Goal: Task Accomplishment & Management: Complete application form

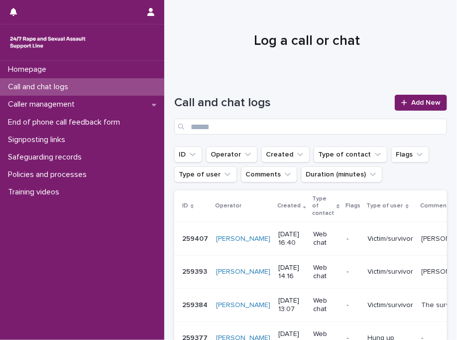
click at [274, 42] on h1 "Log a call or chat" at bounding box center [306, 41] width 265 height 17
click at [401, 103] on icon at bounding box center [403, 102] width 5 height 5
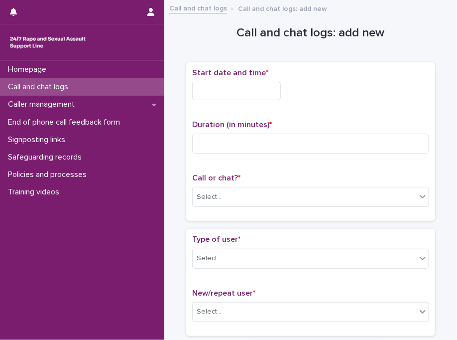
click at [270, 64] on div "Start date and time * Duration (in minutes) * Call or chat? * Select..." at bounding box center [310, 141] width 249 height 159
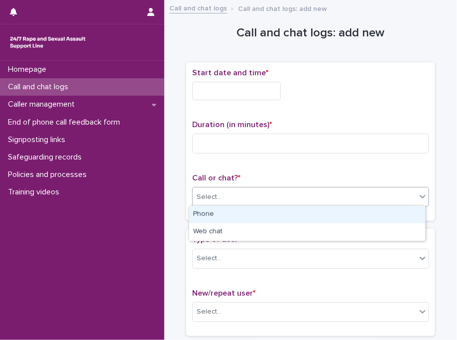
click at [203, 199] on div "Select..." at bounding box center [209, 197] width 25 height 10
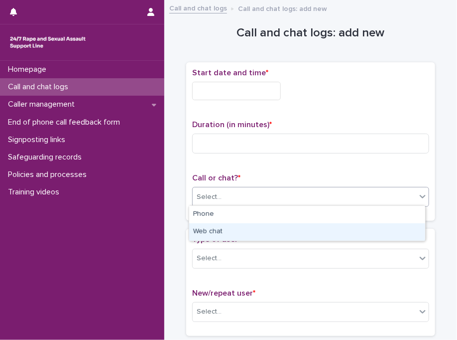
click at [209, 230] on div "Web chat" at bounding box center [307, 231] width 236 height 17
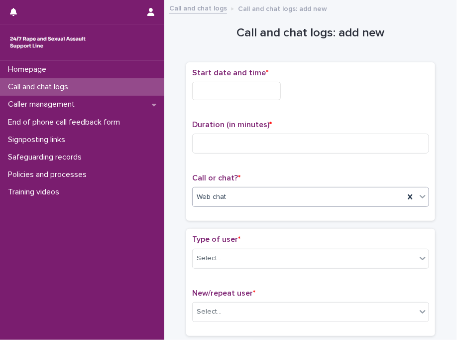
click at [216, 88] on input "text" at bounding box center [236, 91] width 89 height 18
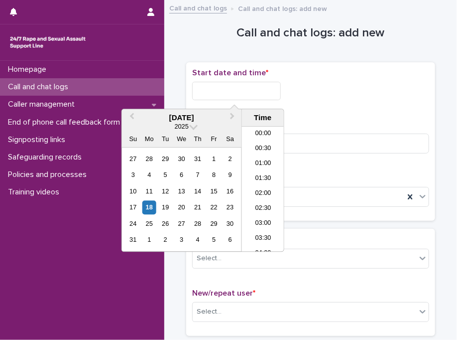
scroll to position [244, 0]
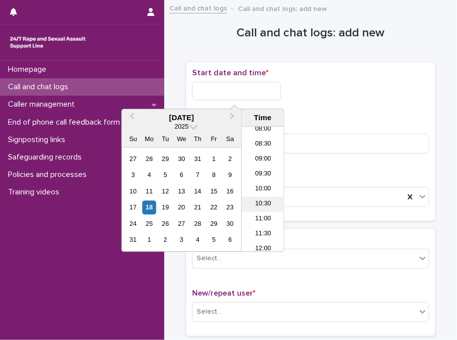
click at [263, 197] on li "10:30" at bounding box center [263, 204] width 42 height 15
type input "**********"
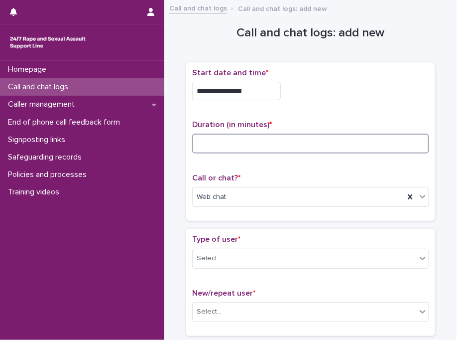
click at [219, 141] on input at bounding box center [310, 143] width 237 height 20
type input "**"
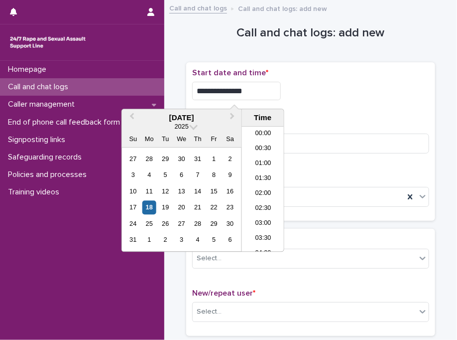
click at [269, 88] on input "**********" at bounding box center [236, 91] width 89 height 18
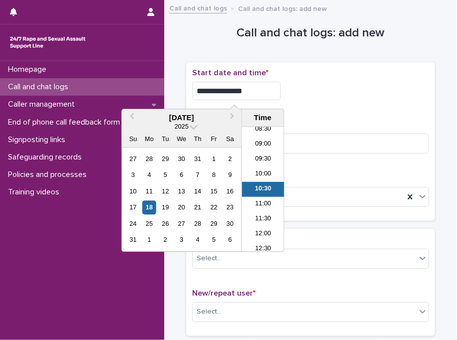
click at [269, 88] on input "**********" at bounding box center [236, 91] width 89 height 18
type input "**********"
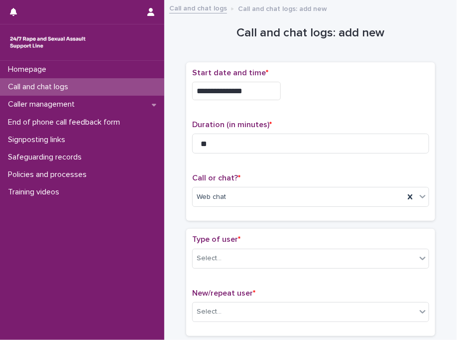
click at [331, 92] on div "**********" at bounding box center [310, 91] width 237 height 18
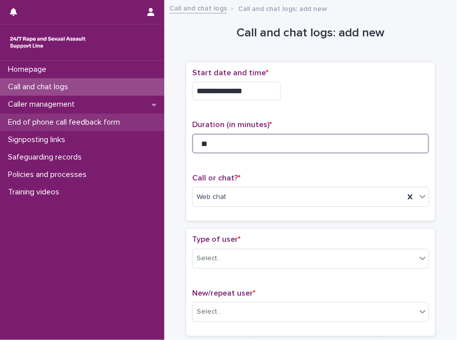
drag, startPoint x: 228, startPoint y: 142, endPoint x: 155, endPoint y: 127, distance: 73.8
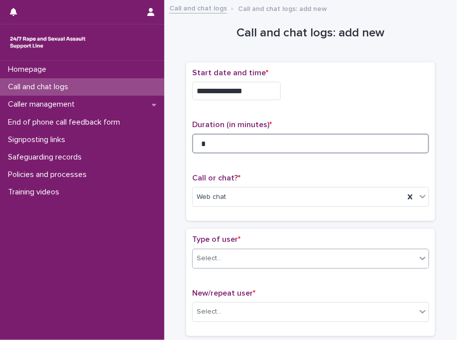
type input "*"
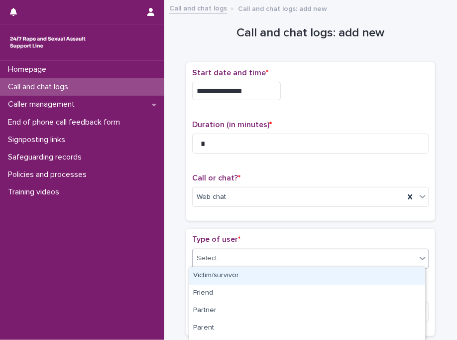
click at [261, 252] on div "Select..." at bounding box center [305, 258] width 224 height 16
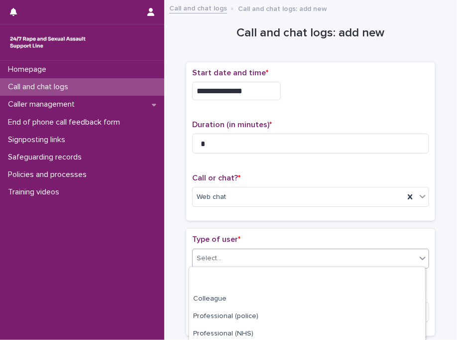
scroll to position [187, 0]
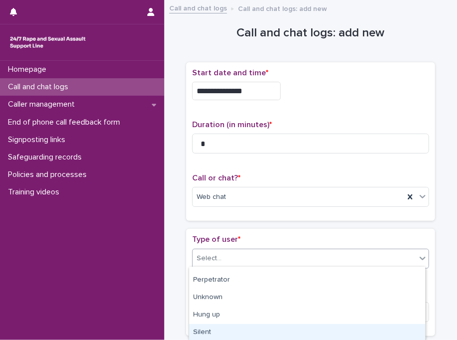
click at [357, 324] on div "Silent" at bounding box center [307, 332] width 236 height 17
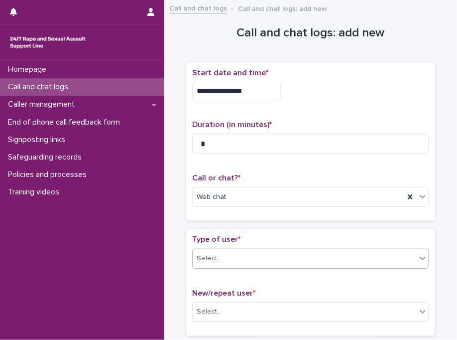
click at [293, 297] on div "New/repeat user * Select..." at bounding box center [310, 308] width 237 height 41
click at [256, 303] on div "Select..." at bounding box center [305, 311] width 224 height 16
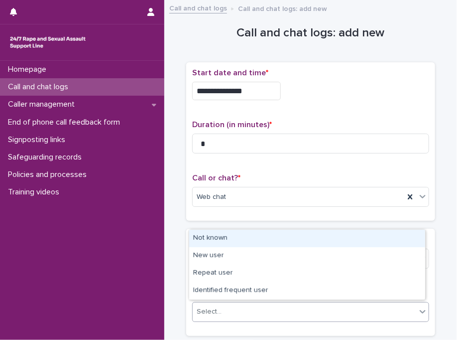
click at [248, 239] on div "Not known" at bounding box center [307, 238] width 236 height 17
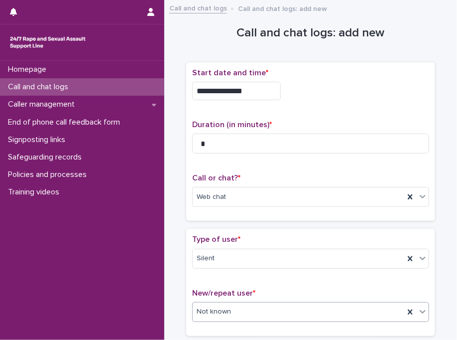
click at [248, 239] on p "Type of user *" at bounding box center [310, 239] width 237 height 9
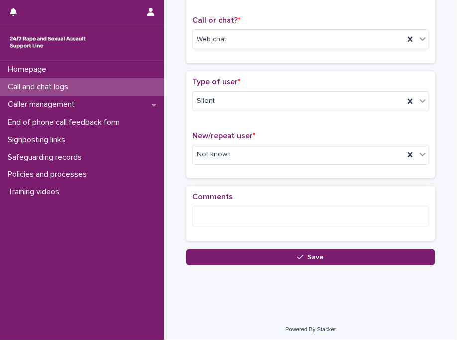
scroll to position [158, 0]
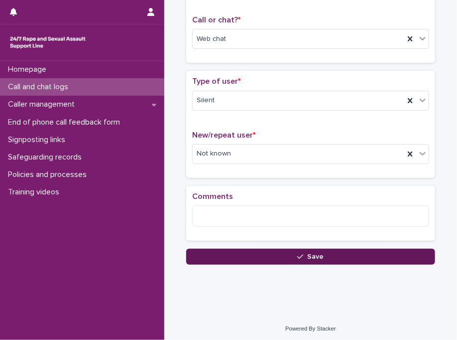
click at [255, 260] on button "Save" at bounding box center [310, 257] width 249 height 16
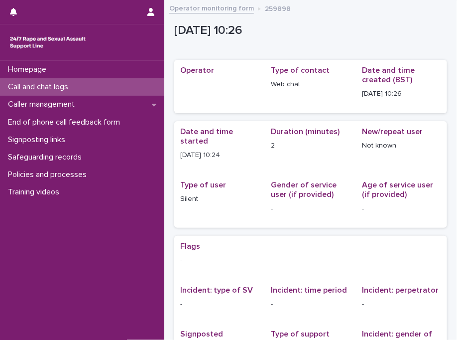
click at [141, 90] on div "Call and chat logs" at bounding box center [82, 86] width 164 height 17
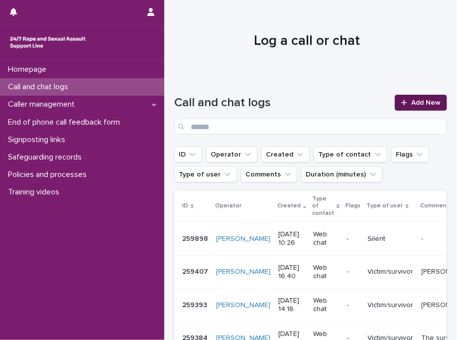
click at [423, 106] on span "Add New" at bounding box center [425, 102] width 29 height 7
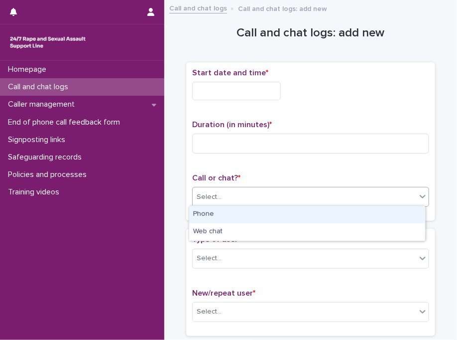
click at [247, 200] on div "Select..." at bounding box center [305, 197] width 224 height 16
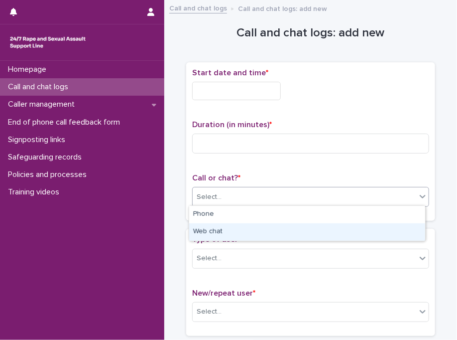
click at [211, 229] on div "Web chat" at bounding box center [307, 231] width 236 height 17
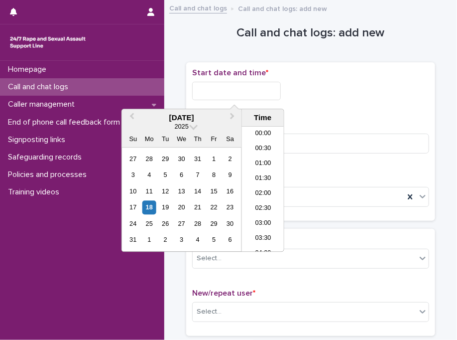
click at [239, 93] on input "text" at bounding box center [236, 91] width 89 height 18
click at [257, 186] on li "10:30" at bounding box center [263, 189] width 42 height 15
click at [268, 85] on input "**********" at bounding box center [236, 91] width 89 height 18
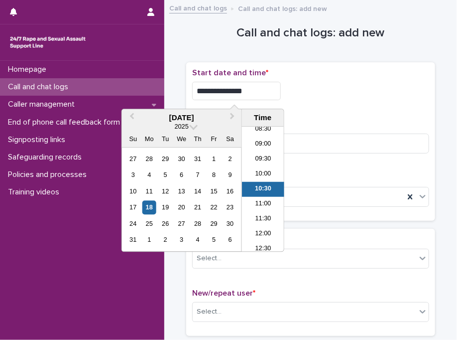
click at [268, 85] on input "**********" at bounding box center [236, 91] width 89 height 18
type input "**********"
click at [349, 77] on p "Start date and time *" at bounding box center [310, 72] width 237 height 9
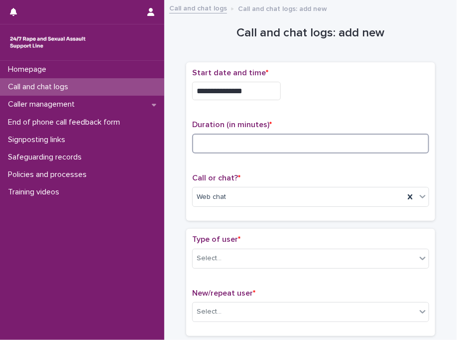
click at [330, 140] on input at bounding box center [310, 143] width 237 height 20
type input "*"
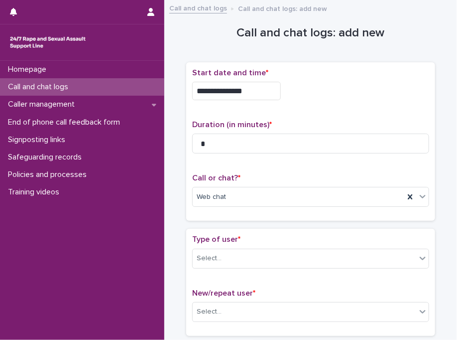
click at [389, 77] on p "Start date and time *" at bounding box center [310, 72] width 237 height 9
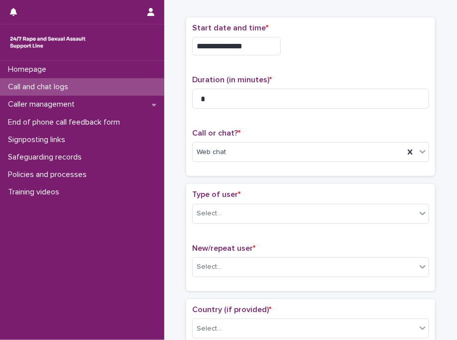
scroll to position [60, 0]
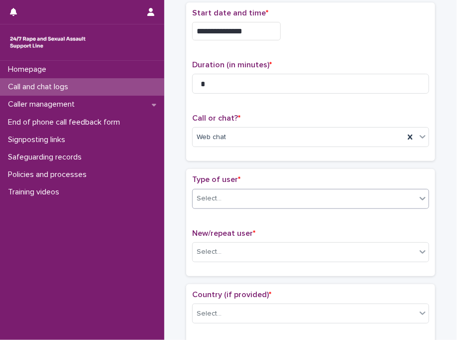
click at [213, 194] on div "Select..." at bounding box center [209, 198] width 25 height 10
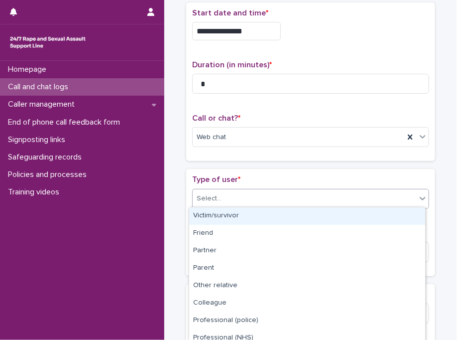
click at [216, 218] on div "Victim/survivor" at bounding box center [307, 215] width 236 height 17
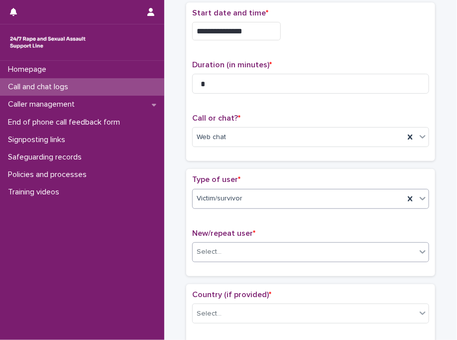
click at [223, 254] on input "text" at bounding box center [223, 251] width 1 height 9
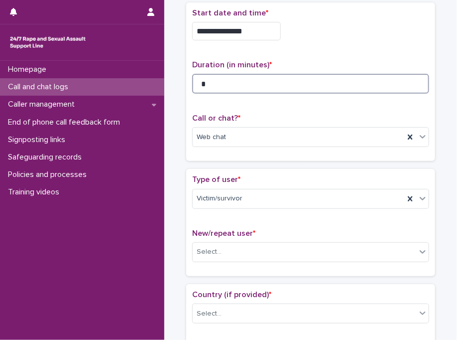
drag, startPoint x: 239, startPoint y: 85, endPoint x: 143, endPoint y: 88, distance: 95.2
type input "*"
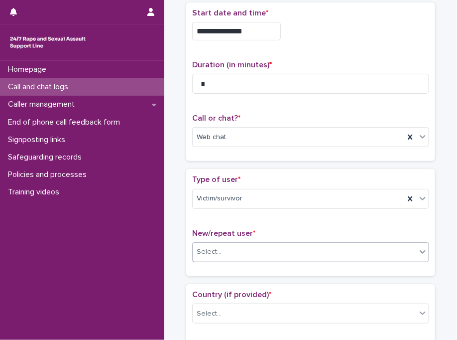
click at [235, 245] on div "Select..." at bounding box center [305, 252] width 224 height 16
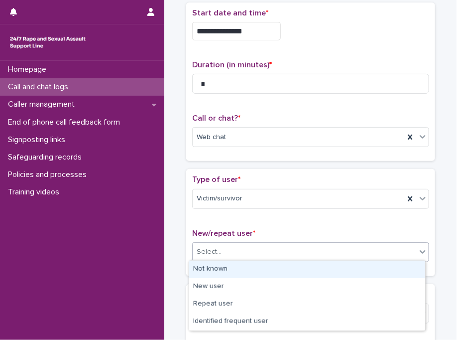
click at [219, 267] on div "Not known" at bounding box center [307, 269] width 236 height 17
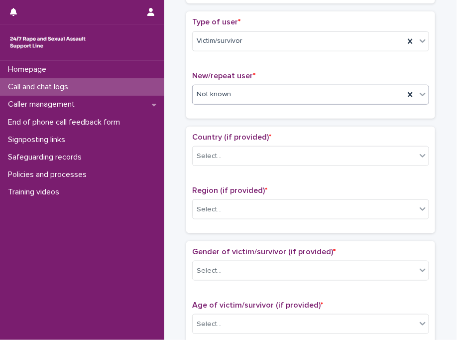
scroll to position [221, 0]
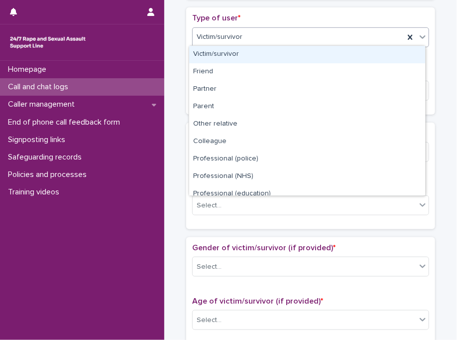
click at [264, 35] on div "Victim/survivor" at bounding box center [299, 37] width 212 height 16
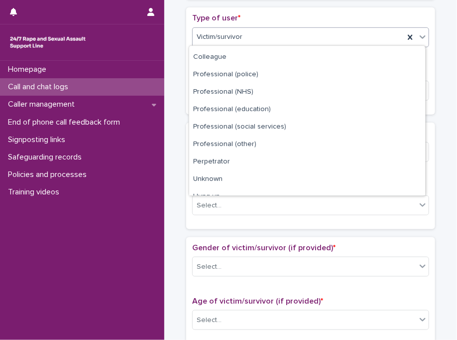
scroll to position [112, 0]
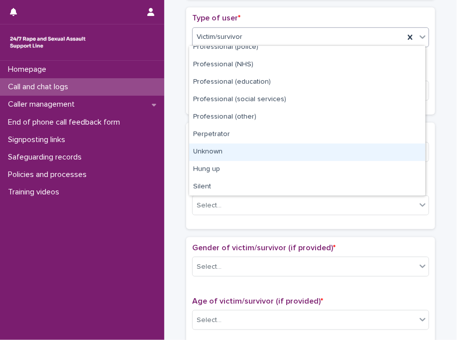
click at [312, 148] on div "Unknown" at bounding box center [307, 151] width 236 height 17
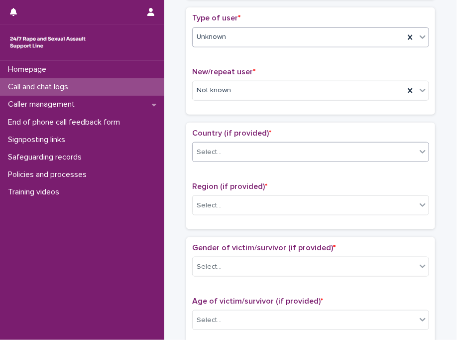
click at [238, 144] on div "Select..." at bounding box center [305, 152] width 224 height 16
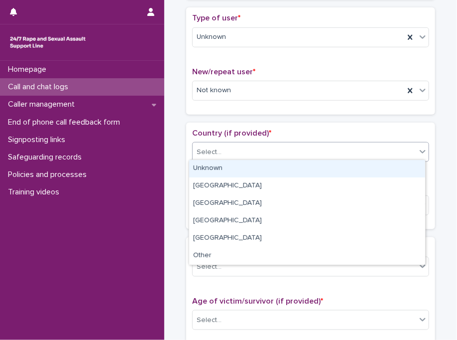
click at [236, 162] on div "Unknown" at bounding box center [307, 168] width 236 height 17
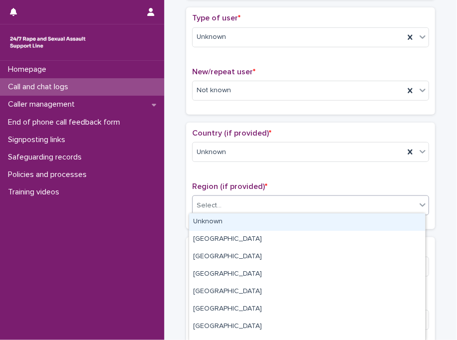
click at [227, 210] on div "Select..." at bounding box center [305, 205] width 224 height 16
click at [228, 222] on div "Unknown" at bounding box center [307, 221] width 236 height 17
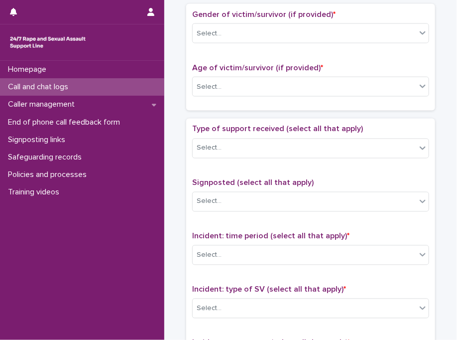
scroll to position [457, 0]
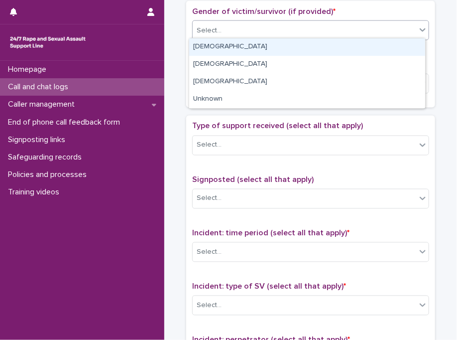
click at [363, 25] on div "Select..." at bounding box center [305, 30] width 224 height 16
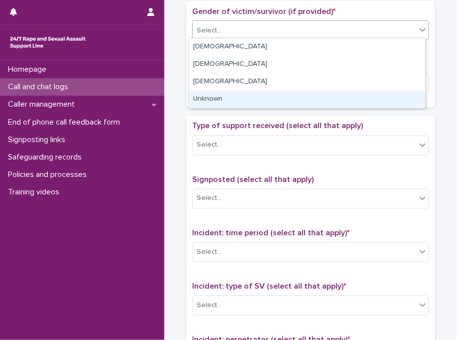
click at [252, 106] on div "Unknown" at bounding box center [307, 99] width 236 height 17
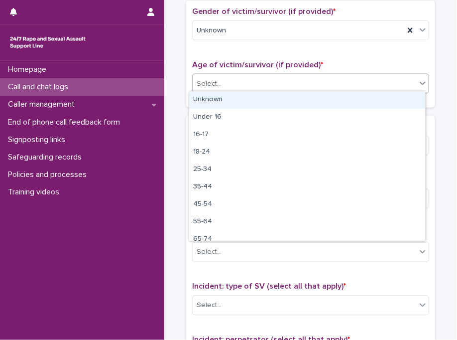
click at [226, 84] on div "Select..." at bounding box center [305, 84] width 224 height 16
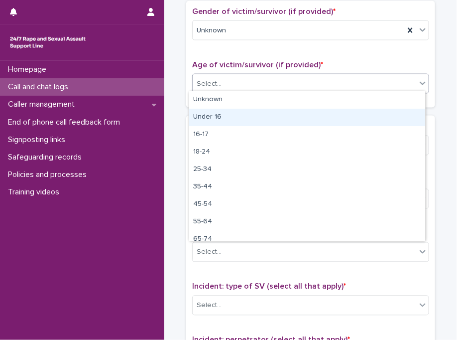
click at [226, 121] on div "Under 16" at bounding box center [307, 117] width 236 height 17
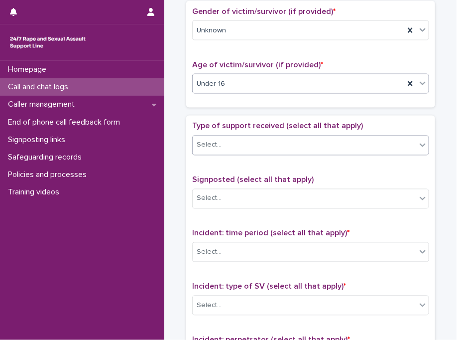
click at [231, 147] on div "Select..." at bounding box center [305, 145] width 224 height 16
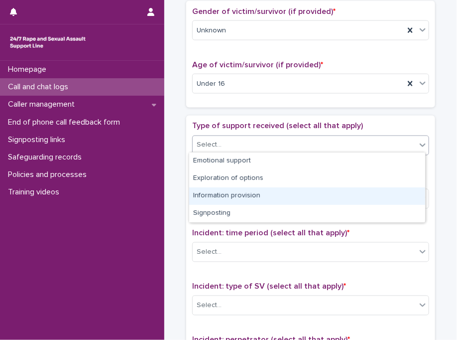
click at [242, 196] on div "Information provision" at bounding box center [307, 195] width 236 height 17
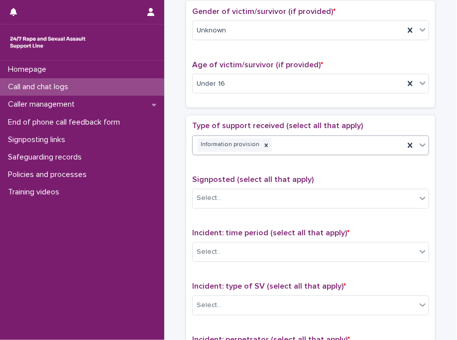
click at [310, 136] on div "Information provision" at bounding box center [299, 144] width 212 height 17
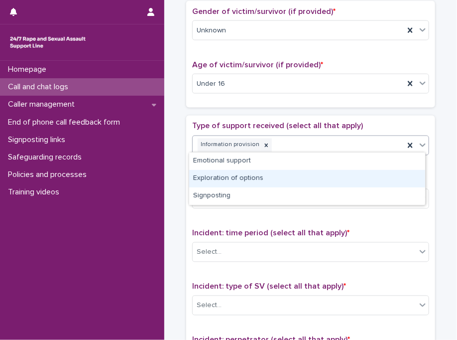
click at [265, 185] on div "Exploration of options" at bounding box center [307, 178] width 236 height 17
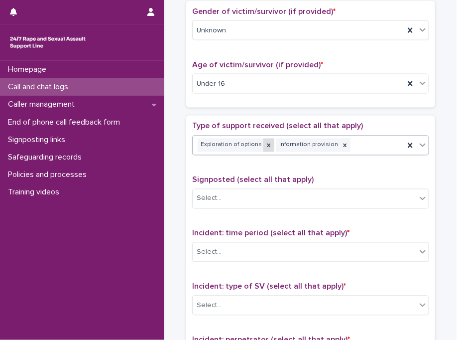
click at [265, 143] on icon at bounding box center [268, 145] width 7 height 7
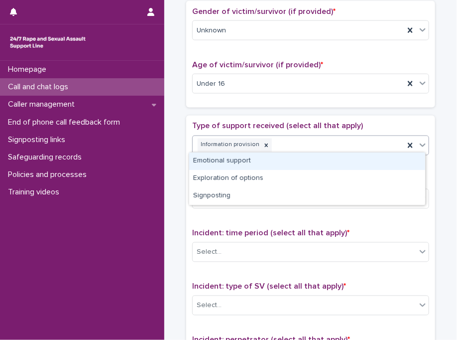
click at [307, 147] on div "Information provision" at bounding box center [299, 144] width 212 height 17
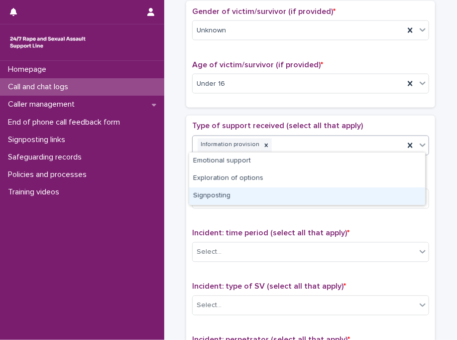
click at [285, 194] on div "Signposting" at bounding box center [307, 195] width 236 height 17
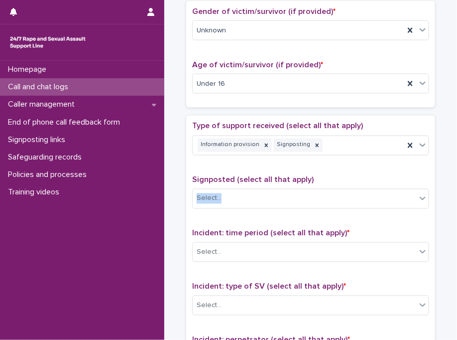
drag, startPoint x: 449, startPoint y: 181, endPoint x: 454, endPoint y: 215, distance: 33.7
click at [454, 215] on div "**********" at bounding box center [228, 170] width 457 height 340
drag, startPoint x: 454, startPoint y: 215, endPoint x: 406, endPoint y: 224, distance: 48.7
click at [406, 224] on div "Type of support received (select all that apply) Information provision Signpost…" at bounding box center [310, 330] width 237 height 416
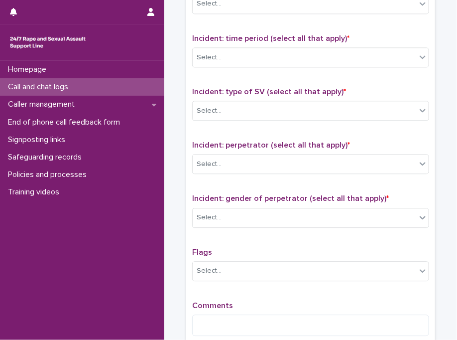
scroll to position [666, 0]
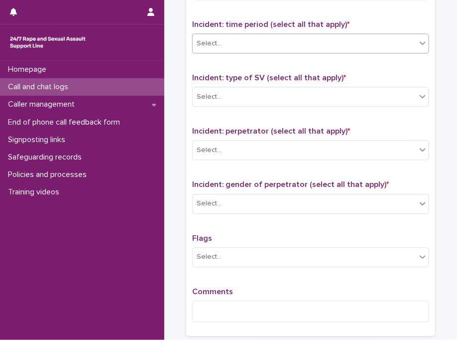
click at [310, 37] on div "Select..." at bounding box center [305, 43] width 224 height 16
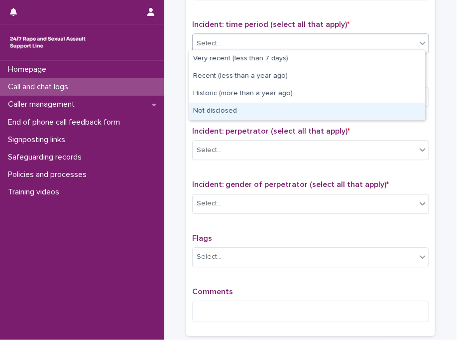
click at [347, 108] on div "Not disclosed" at bounding box center [307, 111] width 236 height 17
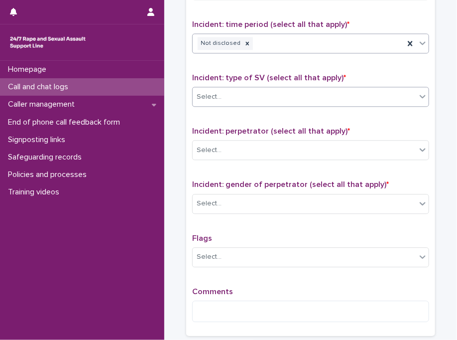
click at [352, 89] on div "Select..." at bounding box center [305, 97] width 224 height 16
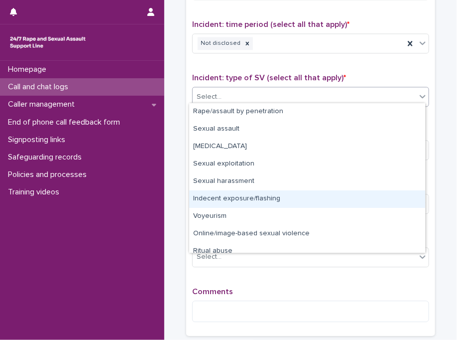
scroll to position [25, 0]
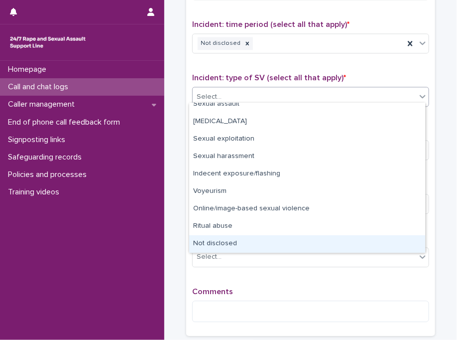
click at [412, 242] on div "Not disclosed" at bounding box center [307, 243] width 236 height 17
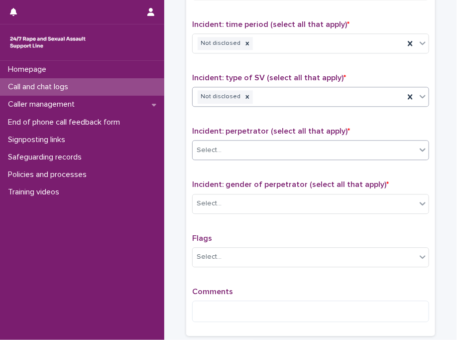
click at [347, 145] on div "Select..." at bounding box center [305, 150] width 224 height 16
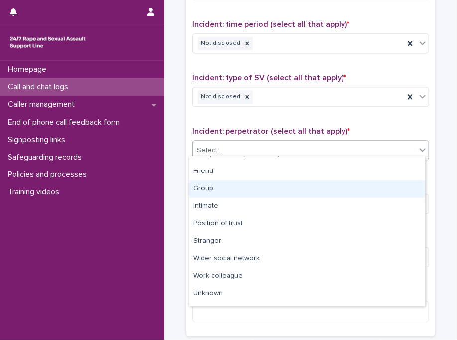
scroll to position [42, 0]
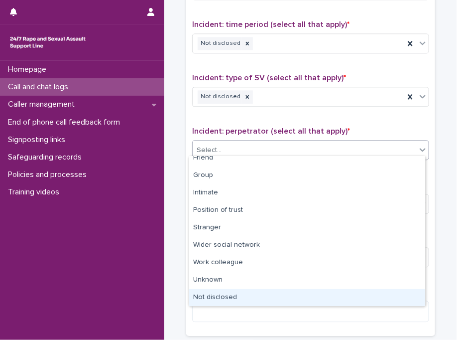
click at [384, 298] on div "Not disclosed" at bounding box center [307, 297] width 236 height 17
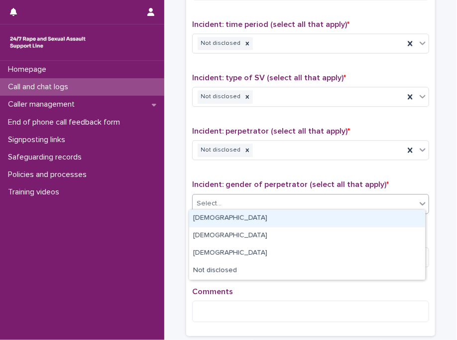
click at [289, 196] on div "Select..." at bounding box center [305, 203] width 224 height 16
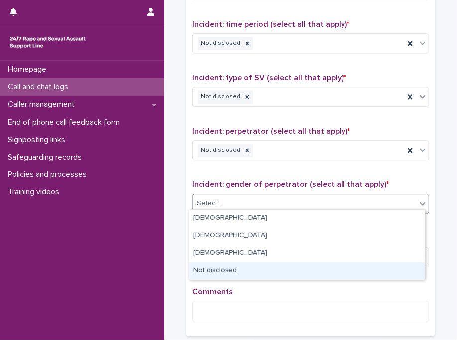
click at [278, 265] on div "Not disclosed" at bounding box center [307, 270] width 236 height 17
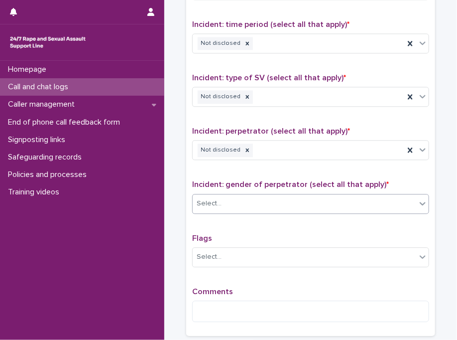
click at [278, 265] on div "Flags Select..." at bounding box center [310, 254] width 237 height 41
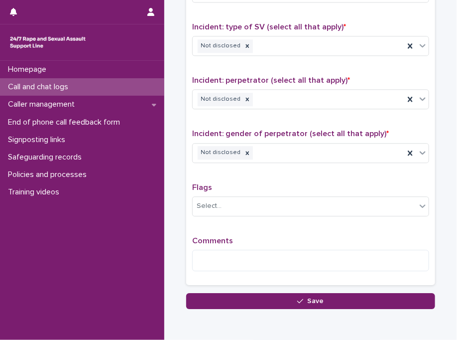
scroll to position [746, 0]
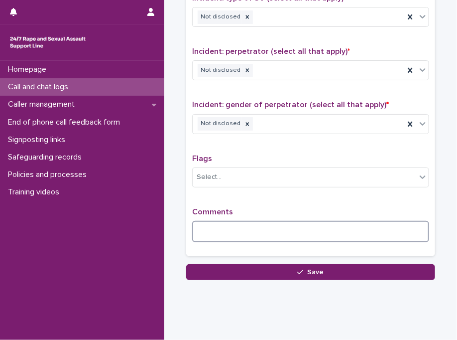
click at [252, 221] on textarea at bounding box center [310, 231] width 237 height 21
click at [271, 226] on textarea "**********" at bounding box center [310, 231] width 237 height 21
click at [383, 228] on textarea "**********" at bounding box center [310, 231] width 237 height 21
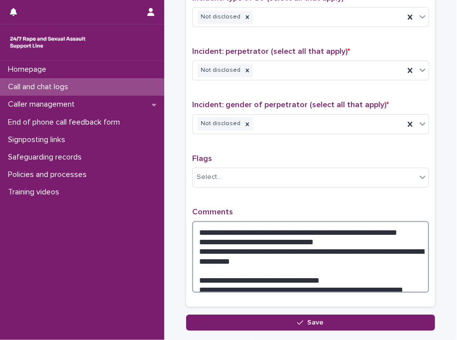
click at [413, 276] on textarea "**********" at bounding box center [310, 257] width 237 height 72
paste textarea "**********"
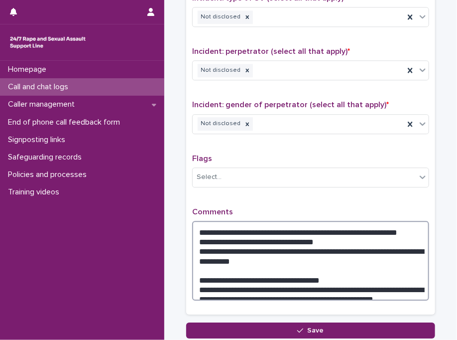
click at [206, 284] on textarea "**********" at bounding box center [310, 261] width 237 height 80
click at [394, 286] on textarea "**********" at bounding box center [310, 261] width 237 height 80
click at [233, 262] on textarea "**********" at bounding box center [310, 261] width 237 height 80
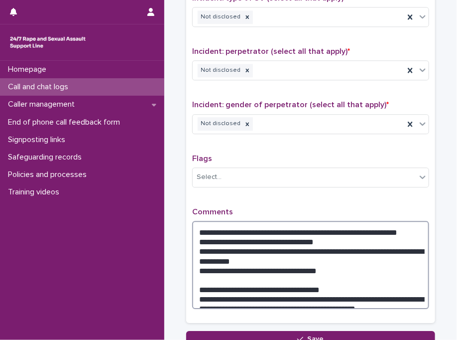
type textarea "**********"
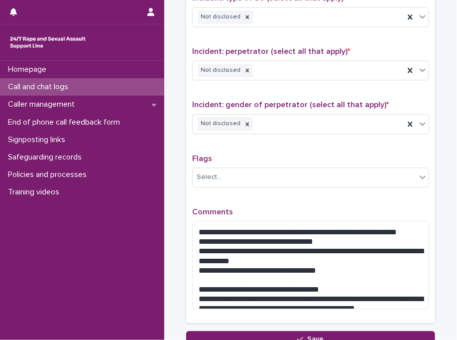
click at [268, 207] on p "Comments" at bounding box center [310, 211] width 237 height 9
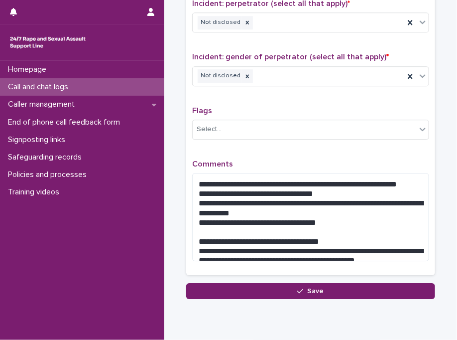
scroll to position [805, 0]
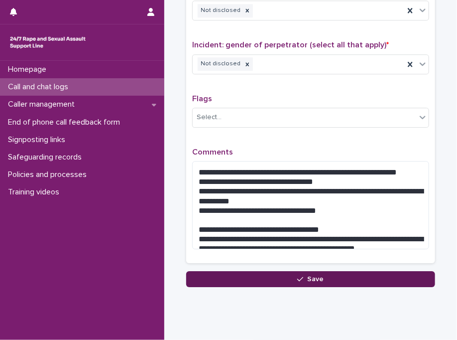
click at [258, 281] on button "Save" at bounding box center [310, 279] width 249 height 16
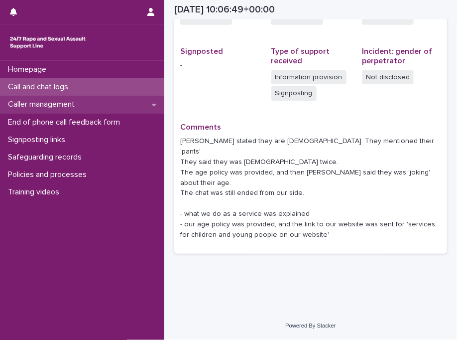
scroll to position [267, 0]
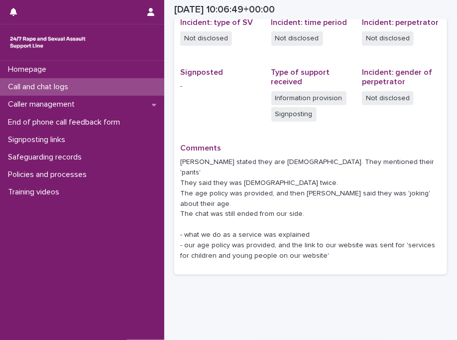
click at [102, 82] on div "Call and chat logs" at bounding box center [82, 86] width 164 height 17
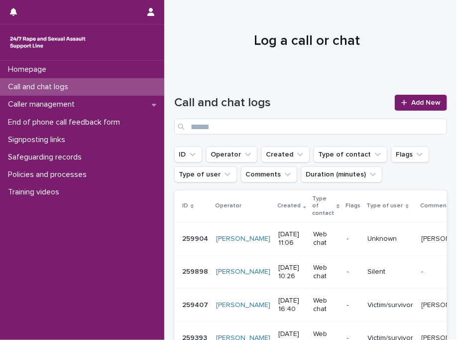
click at [265, 49] on h1 "Log a call or chat" at bounding box center [306, 41] width 265 height 17
click at [426, 103] on span "Add New" at bounding box center [425, 102] width 29 height 7
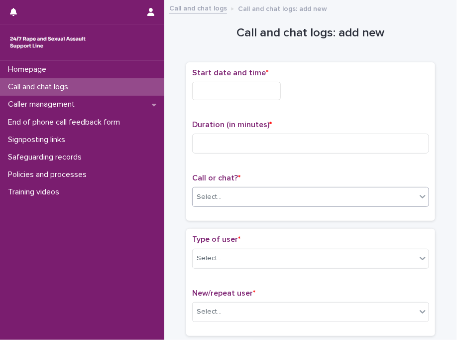
click at [213, 204] on div "Select..." at bounding box center [310, 197] width 237 height 20
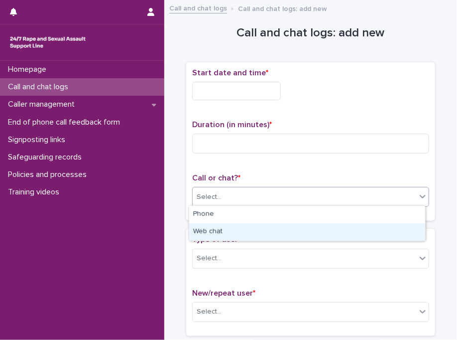
click at [232, 235] on div "Web chat" at bounding box center [307, 231] width 236 height 17
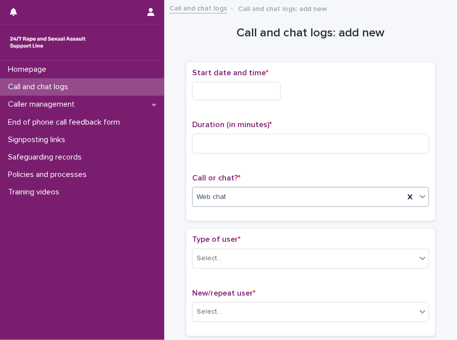
click at [230, 90] on input "text" at bounding box center [236, 91] width 89 height 18
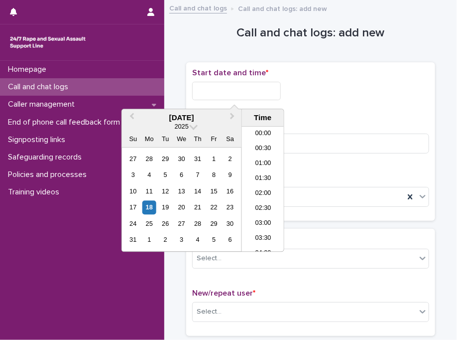
scroll to position [274, 0]
click at [252, 190] on li "11:00" at bounding box center [263, 189] width 42 height 15
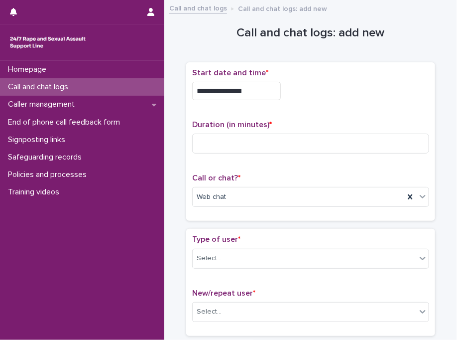
click at [266, 93] on input "**********" at bounding box center [236, 91] width 89 height 18
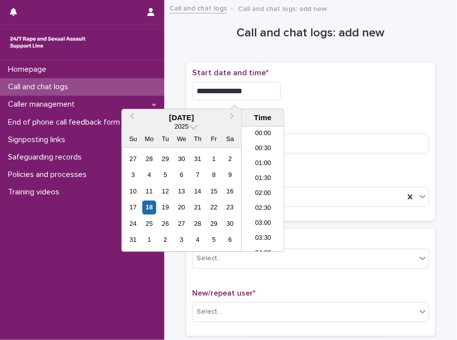
click at [266, 93] on input "**********" at bounding box center [236, 91] width 89 height 18
type input "**********"
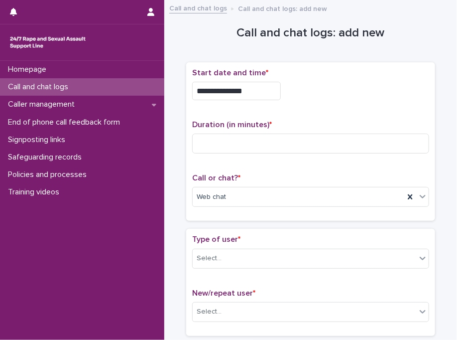
click at [352, 76] on p "Start date and time *" at bounding box center [310, 72] width 237 height 9
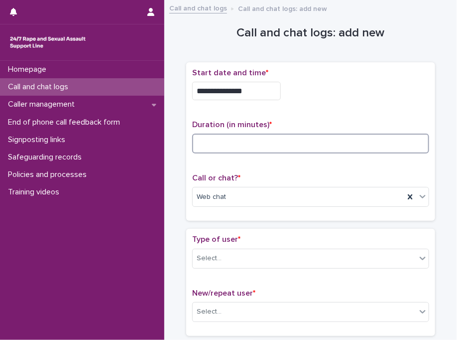
click at [275, 151] on input at bounding box center [310, 143] width 237 height 20
type input "*"
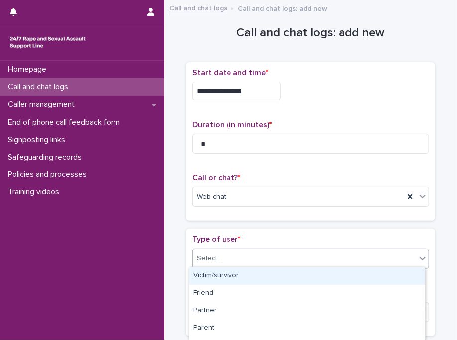
click at [281, 252] on div "Select..." at bounding box center [305, 258] width 224 height 16
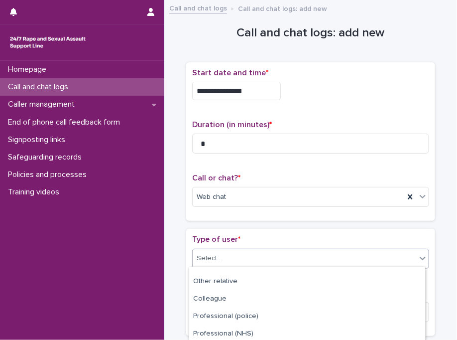
scroll to position [187, 0]
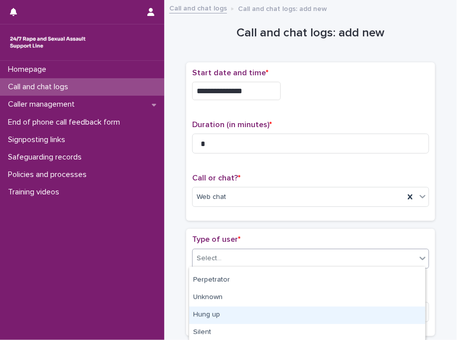
click at [305, 311] on div "Hung up" at bounding box center [307, 314] width 236 height 17
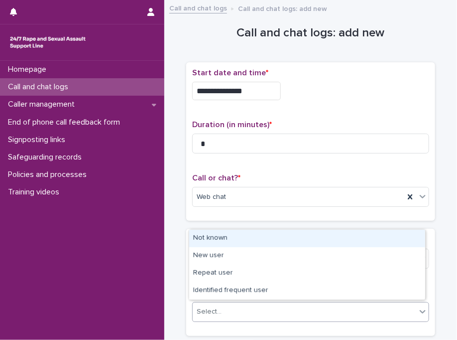
click at [267, 303] on div "Select..." at bounding box center [305, 311] width 224 height 16
click at [250, 241] on div "Not known" at bounding box center [307, 238] width 236 height 17
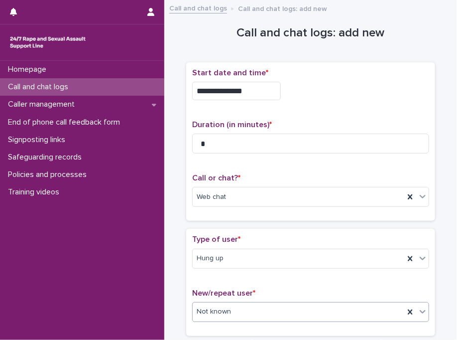
click at [250, 241] on p "Type of user *" at bounding box center [310, 239] width 237 height 9
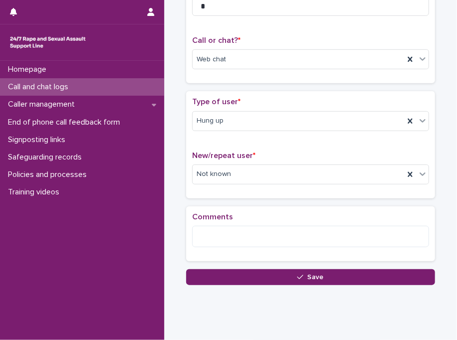
scroll to position [158, 0]
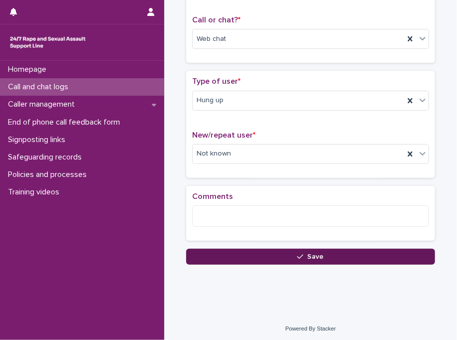
click at [251, 258] on button "Save" at bounding box center [310, 257] width 249 height 16
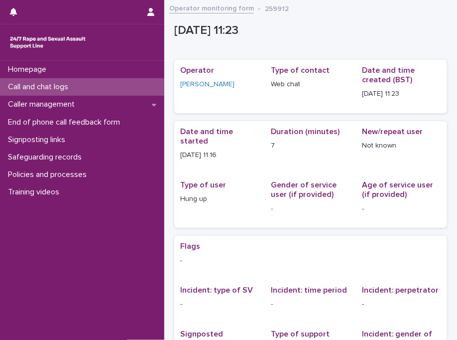
drag, startPoint x: 116, startPoint y: 78, endPoint x: 119, endPoint y: 86, distance: 8.5
click at [119, 86] on div "Call and chat logs" at bounding box center [82, 86] width 164 height 17
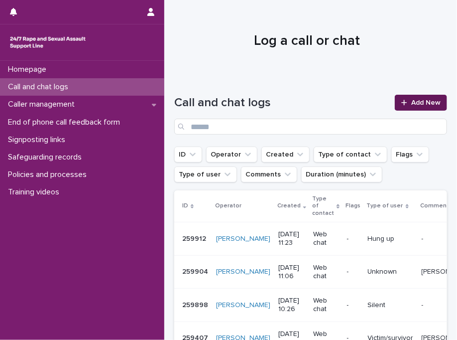
click at [402, 105] on div at bounding box center [406, 102] width 10 height 7
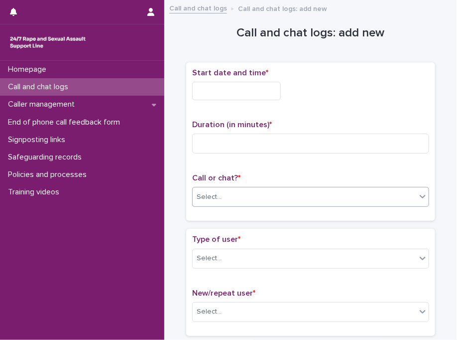
click at [211, 192] on div "Select..." at bounding box center [209, 197] width 25 height 10
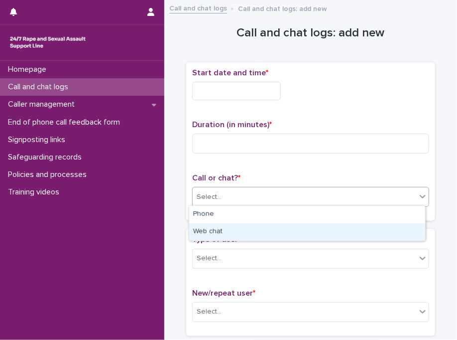
click at [233, 230] on div "Web chat" at bounding box center [307, 231] width 236 height 17
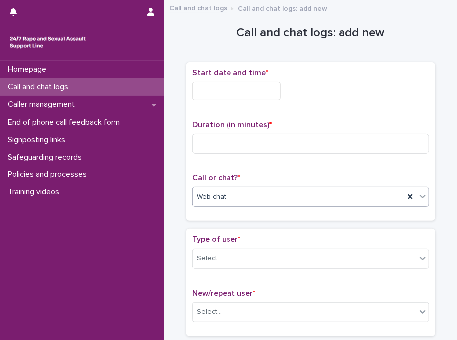
click at [238, 92] on input "text" at bounding box center [236, 91] width 89 height 18
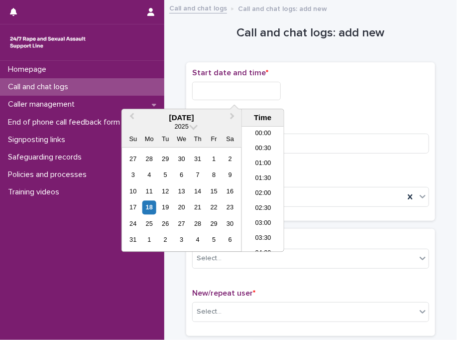
scroll to position [289, 0]
click at [267, 183] on li "11:30" at bounding box center [263, 189] width 42 height 15
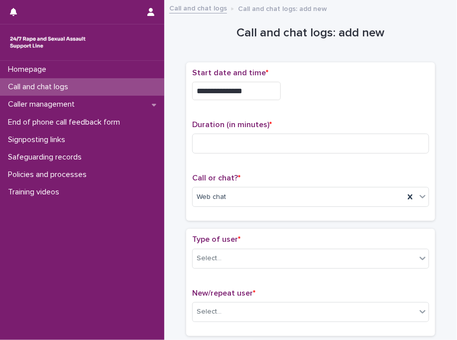
click at [260, 90] on input "**********" at bounding box center [236, 91] width 89 height 18
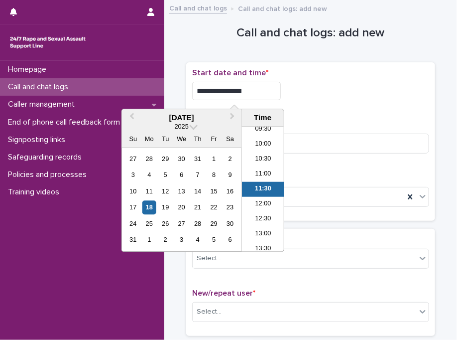
click at [260, 90] on input "**********" at bounding box center [236, 91] width 89 height 18
type input "**********"
click at [322, 86] on div "**********" at bounding box center [310, 91] width 237 height 18
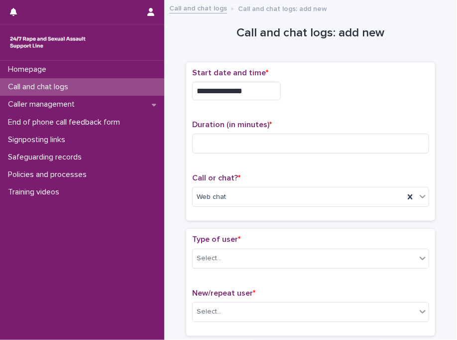
click at [218, 156] on div "Duration (in minutes) *" at bounding box center [310, 140] width 237 height 41
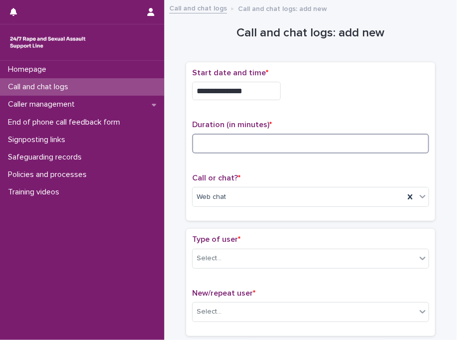
click at [235, 147] on input at bounding box center [310, 143] width 237 height 20
type input "*"
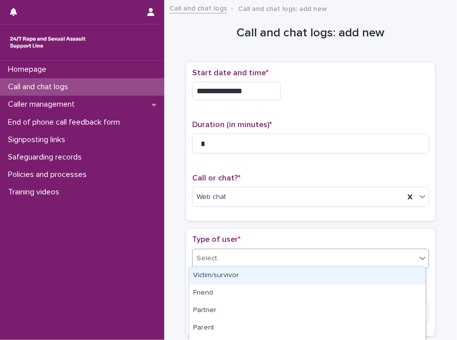
click at [236, 254] on div "Select..." at bounding box center [305, 258] width 224 height 16
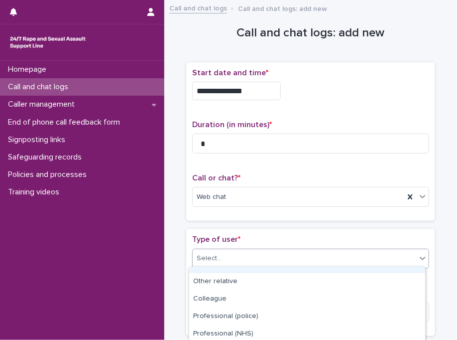
scroll to position [170, 0]
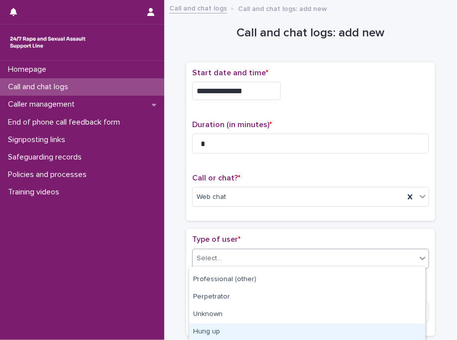
click at [384, 324] on div "Hung up" at bounding box center [307, 331] width 236 height 17
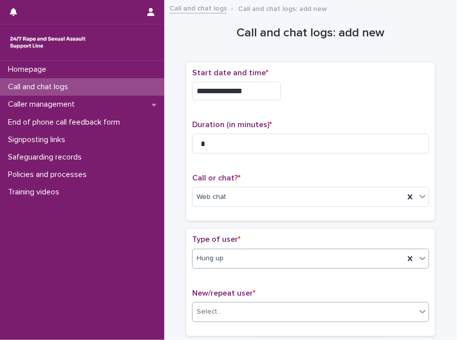
click at [302, 304] on div "Select..." at bounding box center [305, 311] width 224 height 16
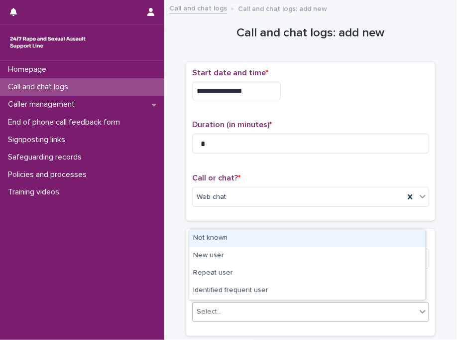
click at [283, 240] on div "Not known" at bounding box center [307, 238] width 236 height 17
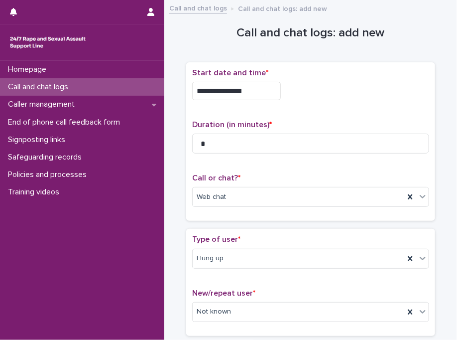
click at [283, 240] on p "Type of user *" at bounding box center [310, 239] width 237 height 9
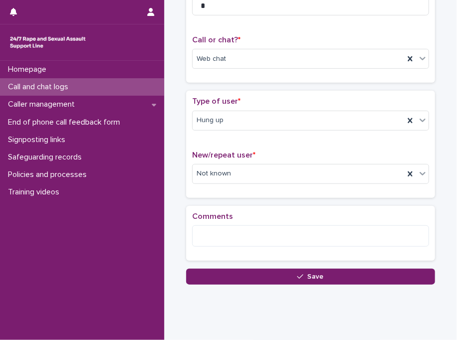
scroll to position [158, 0]
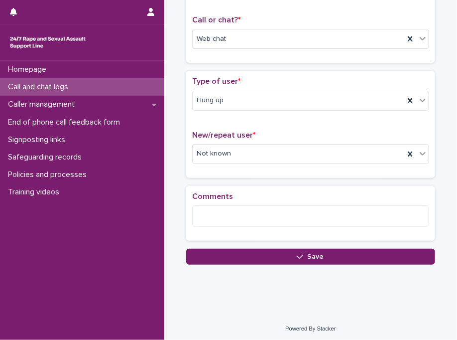
click at [262, 22] on p "Call or chat? *" at bounding box center [310, 19] width 237 height 9
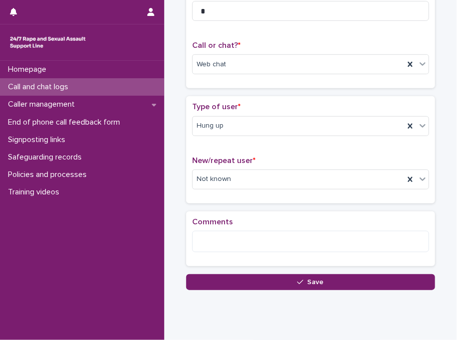
scroll to position [118, 0]
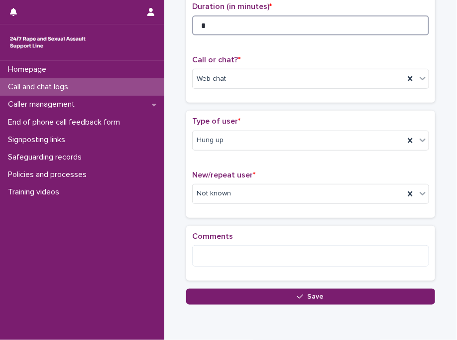
click at [262, 22] on input "*" at bounding box center [310, 25] width 237 height 20
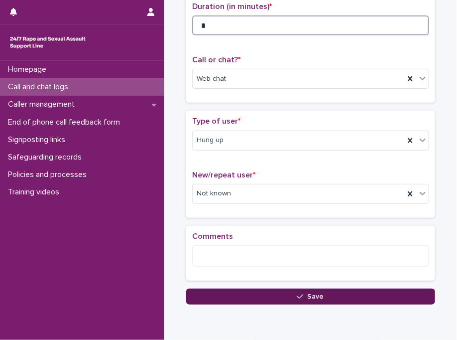
type input "*"
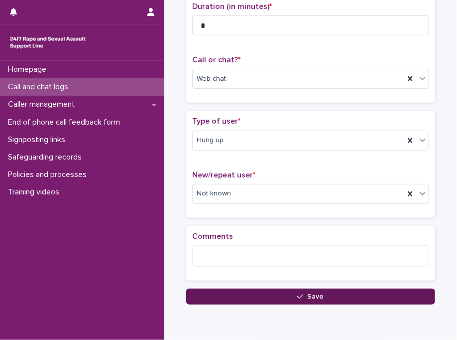
click at [226, 293] on button "Save" at bounding box center [310, 296] width 249 height 16
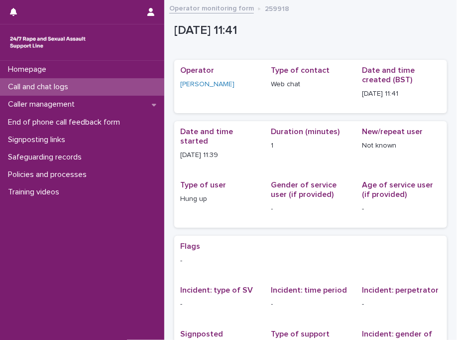
click at [118, 86] on div "Call and chat logs" at bounding box center [82, 86] width 164 height 17
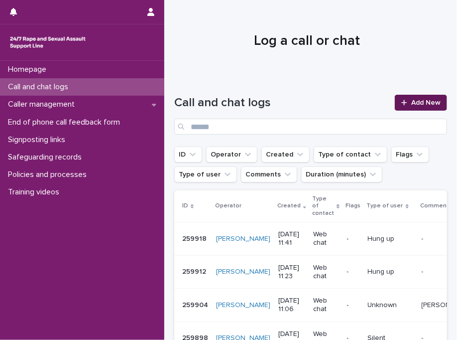
click at [423, 105] on span "Add New" at bounding box center [425, 102] width 29 height 7
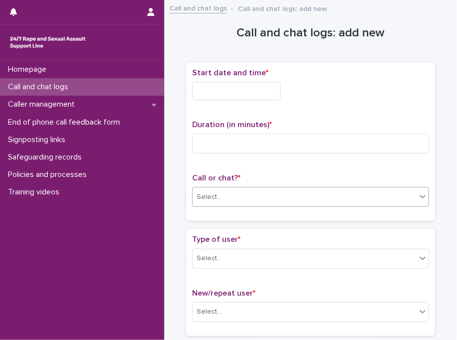
click at [217, 196] on div "Select..." at bounding box center [209, 197] width 25 height 10
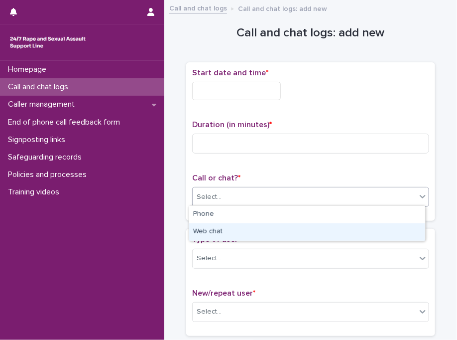
click at [213, 231] on div "Web chat" at bounding box center [307, 231] width 236 height 17
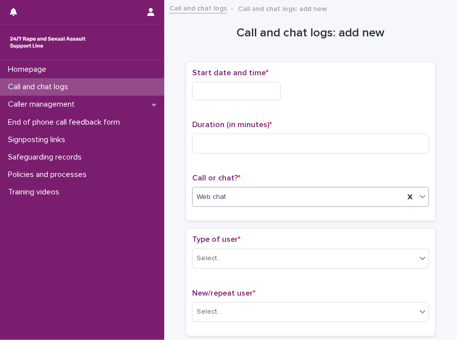
click at [229, 91] on input "text" at bounding box center [236, 91] width 89 height 18
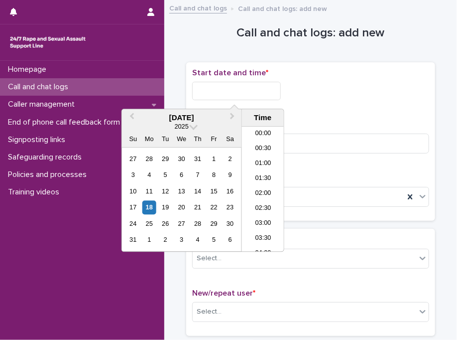
scroll to position [289, 0]
click at [257, 188] on li "11:30" at bounding box center [263, 189] width 42 height 15
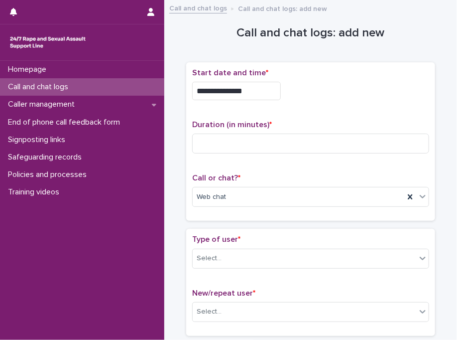
click at [245, 92] on input "**********" at bounding box center [236, 91] width 89 height 18
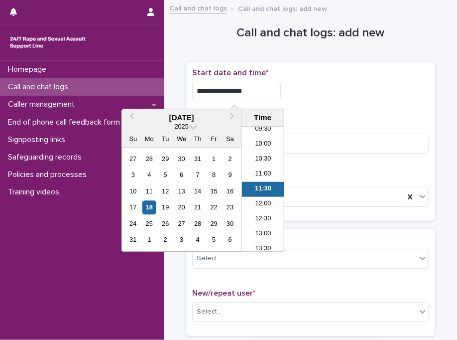
click at [245, 92] on input "**********" at bounding box center [236, 91] width 89 height 18
type input "**********"
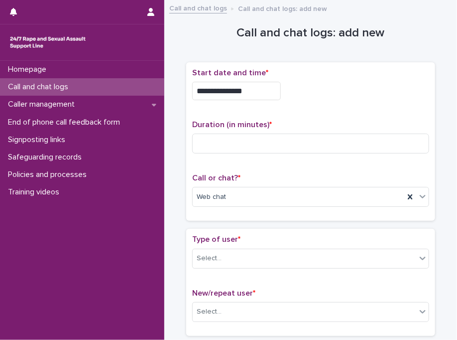
click at [387, 99] on div "**********" at bounding box center [310, 88] width 237 height 40
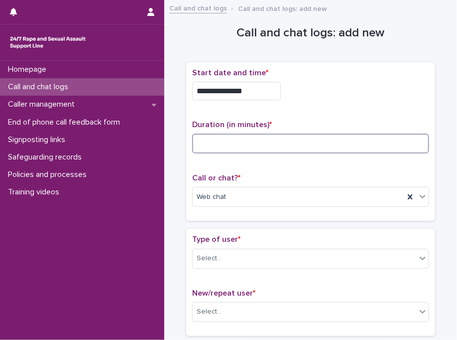
click at [285, 140] on input at bounding box center [310, 143] width 237 height 20
type input "*"
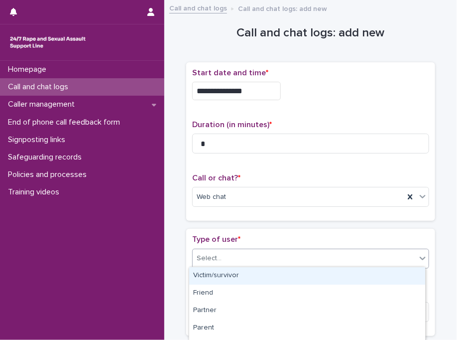
click at [225, 252] on div "Select..." at bounding box center [305, 258] width 224 height 16
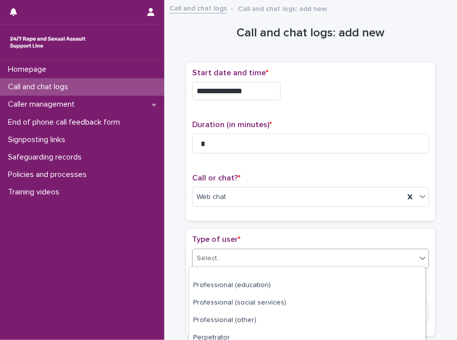
scroll to position [187, 0]
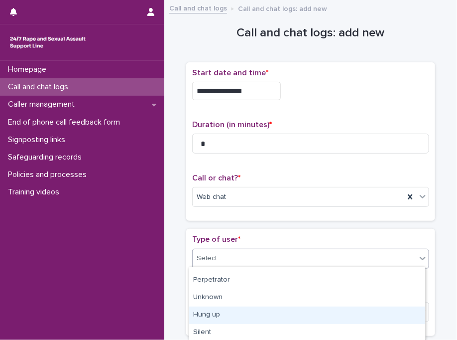
drag, startPoint x: 418, startPoint y: 321, endPoint x: 349, endPoint y: 314, distance: 70.1
click at [349, 314] on div "Hung up" at bounding box center [307, 314] width 236 height 17
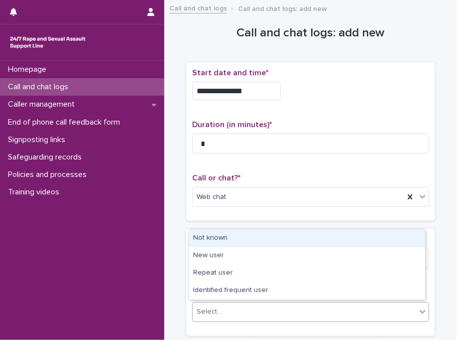
click at [312, 311] on div "Select..." at bounding box center [305, 311] width 224 height 16
click at [330, 240] on div "Not known" at bounding box center [307, 238] width 236 height 17
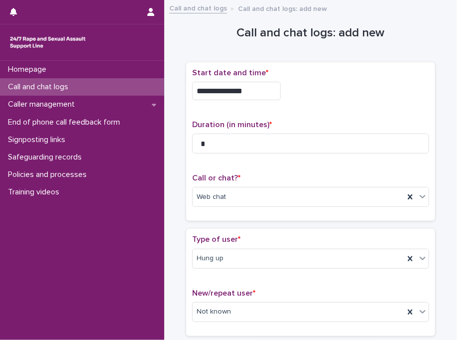
click at [330, 240] on p "Type of user *" at bounding box center [310, 239] width 237 height 9
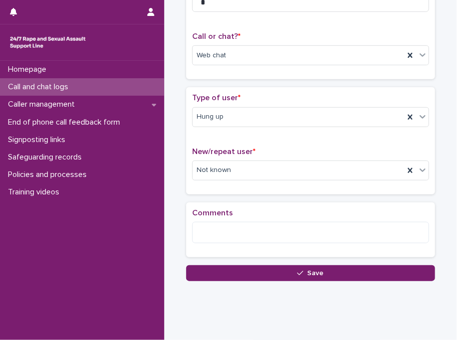
scroll to position [158, 0]
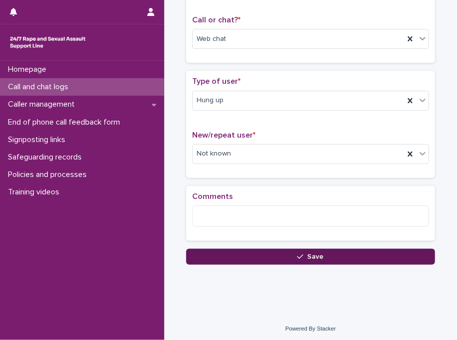
click at [297, 253] on icon "button" at bounding box center [300, 256] width 6 height 7
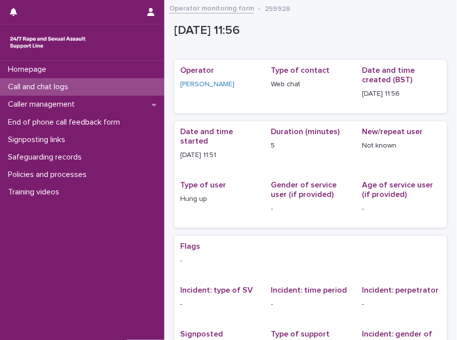
click at [138, 87] on div "Call and chat logs" at bounding box center [82, 86] width 164 height 17
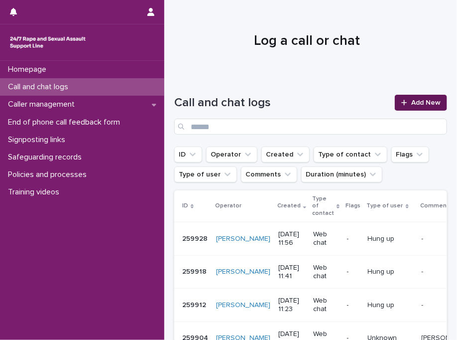
click at [403, 108] on link "Add New" at bounding box center [421, 103] width 52 height 16
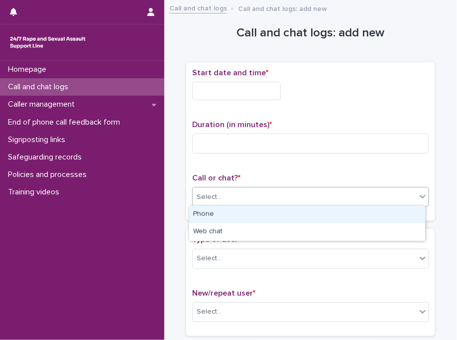
click at [217, 201] on div "Select..." at bounding box center [305, 197] width 224 height 16
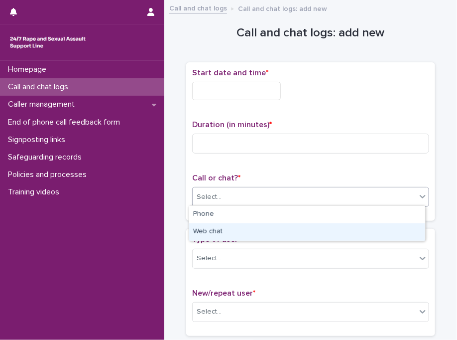
click at [216, 230] on div "Web chat" at bounding box center [307, 231] width 236 height 17
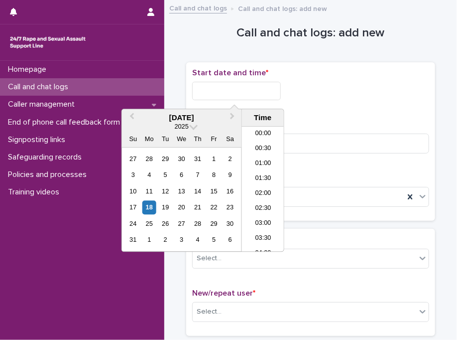
click at [238, 94] on input "text" at bounding box center [236, 91] width 89 height 18
click at [257, 188] on li "12:00" at bounding box center [263, 189] width 42 height 15
click at [263, 84] on input "**********" at bounding box center [236, 91] width 89 height 18
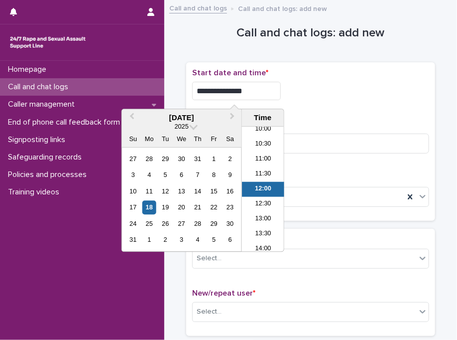
click at [263, 84] on input "**********" at bounding box center [236, 91] width 89 height 18
type input "**********"
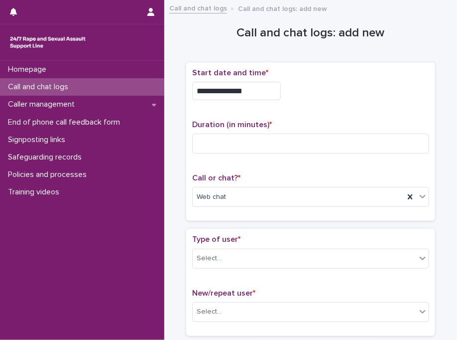
click at [381, 92] on div "**********" at bounding box center [310, 91] width 237 height 18
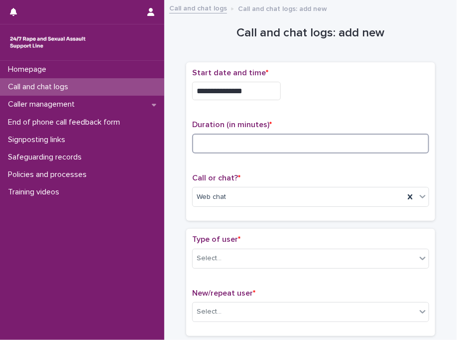
click at [276, 145] on input at bounding box center [310, 143] width 237 height 20
type input "**"
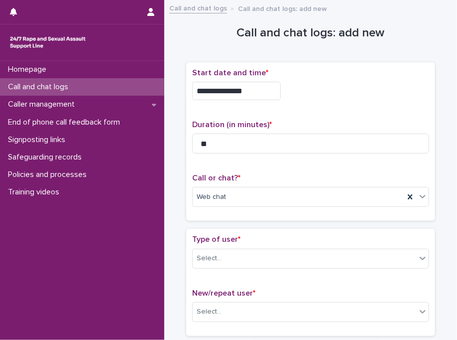
click at [354, 97] on div "**********" at bounding box center [310, 91] width 237 height 18
click at [320, 83] on div "**********" at bounding box center [310, 91] width 237 height 18
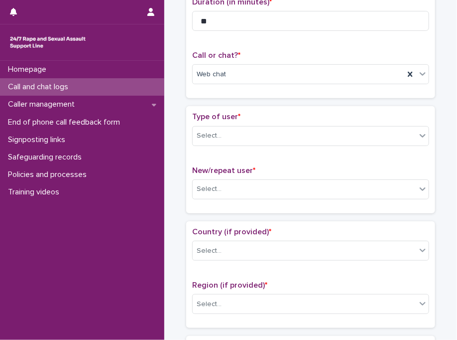
scroll to position [139, 0]
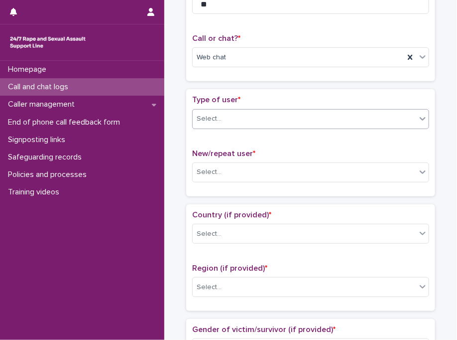
click at [269, 111] on div "Select..." at bounding box center [305, 119] width 224 height 16
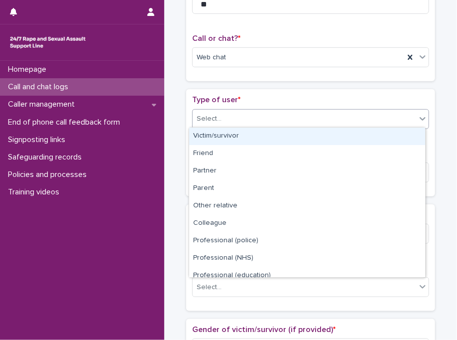
click at [238, 136] on div "Victim/survivor" at bounding box center [307, 136] width 236 height 17
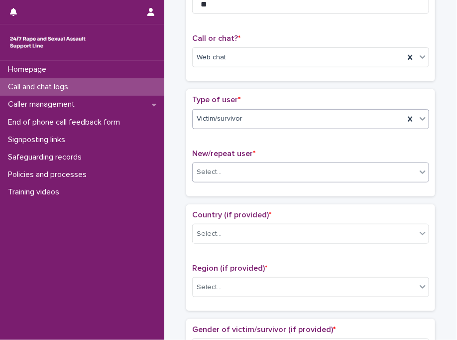
click at [223, 174] on input "text" at bounding box center [223, 171] width 1 height 9
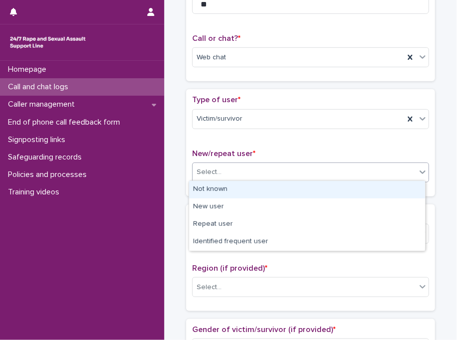
click at [220, 192] on div "Not known" at bounding box center [307, 189] width 236 height 17
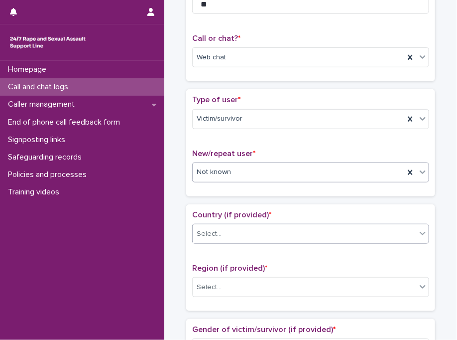
click at [214, 226] on div "Select..." at bounding box center [305, 234] width 224 height 16
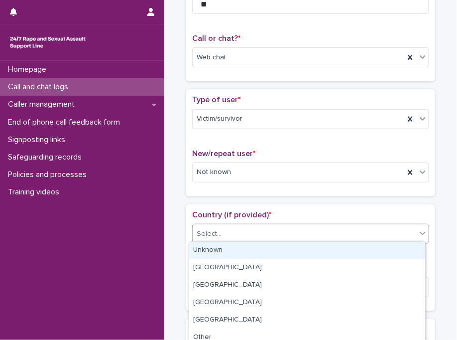
click at [217, 252] on div "Unknown" at bounding box center [307, 250] width 236 height 17
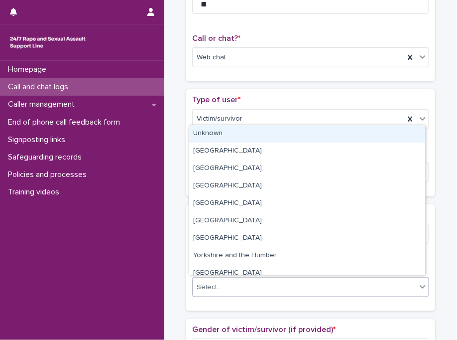
click at [217, 291] on div "Select..." at bounding box center [305, 287] width 224 height 16
click at [293, 132] on div "Unknown" at bounding box center [307, 133] width 236 height 17
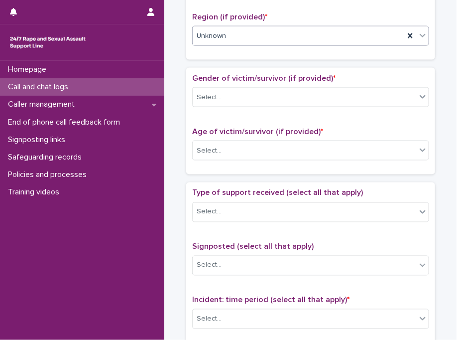
scroll to position [407, 0]
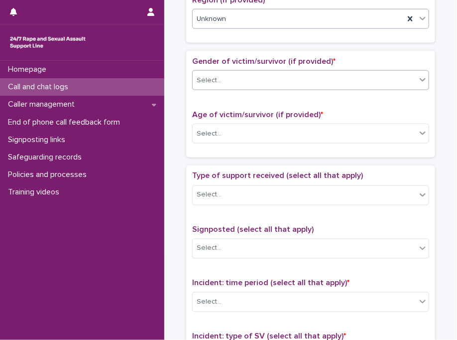
click at [282, 79] on div "Select..." at bounding box center [305, 80] width 224 height 16
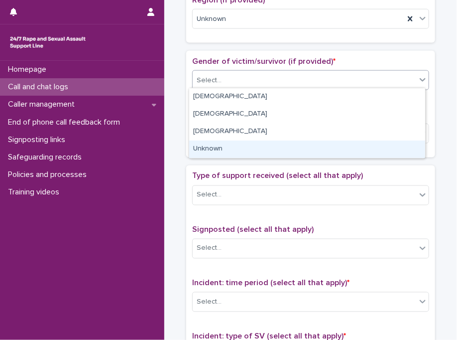
click at [214, 153] on div "Unknown" at bounding box center [307, 148] width 236 height 17
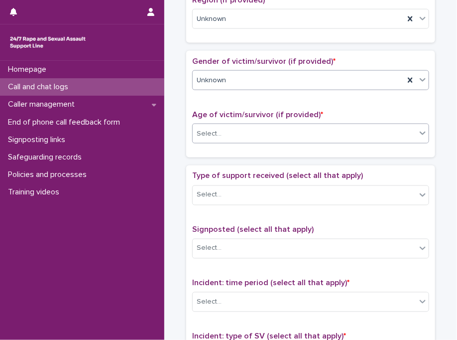
click at [230, 129] on div "Select..." at bounding box center [305, 134] width 224 height 16
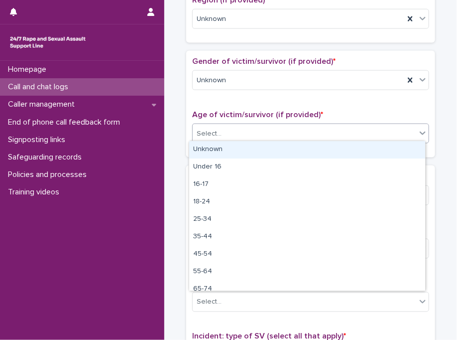
click at [227, 151] on div "Unknown" at bounding box center [307, 149] width 236 height 17
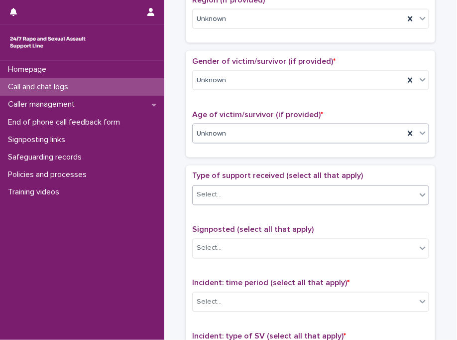
click at [215, 200] on div "Select..." at bounding box center [310, 195] width 237 height 20
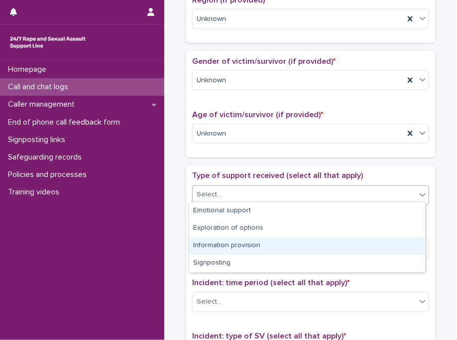
click at [222, 248] on div "Information provision" at bounding box center [307, 245] width 236 height 17
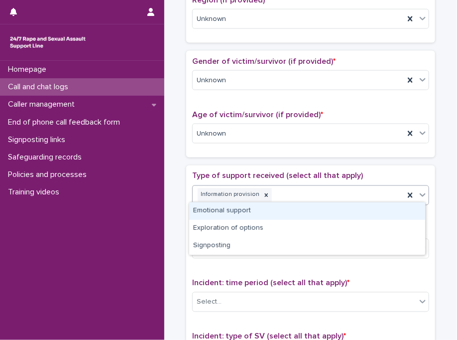
click at [297, 193] on div "Information provision" at bounding box center [299, 194] width 212 height 17
click at [297, 205] on div "Emotional support" at bounding box center [307, 210] width 236 height 17
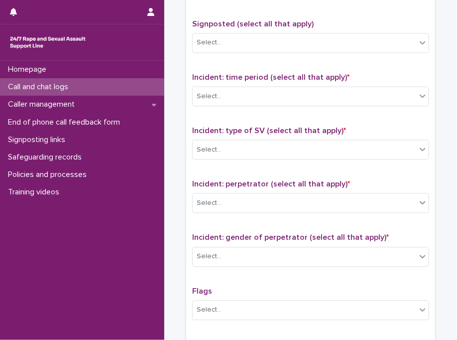
scroll to position [638, 0]
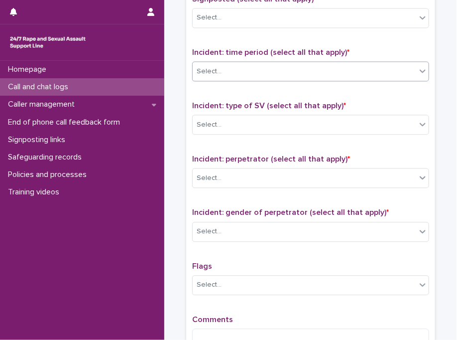
click at [278, 63] on div "Select..." at bounding box center [305, 71] width 224 height 16
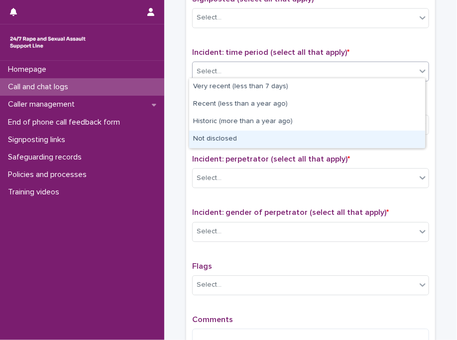
click at [249, 134] on div "Not disclosed" at bounding box center [307, 139] width 236 height 17
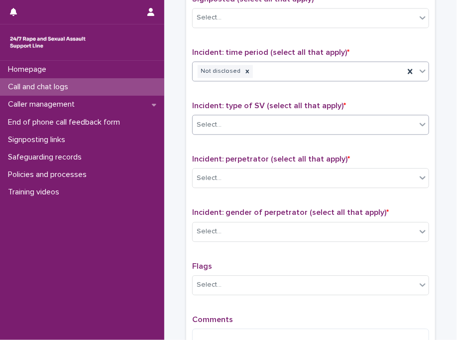
click at [265, 121] on div "Select..." at bounding box center [305, 125] width 224 height 16
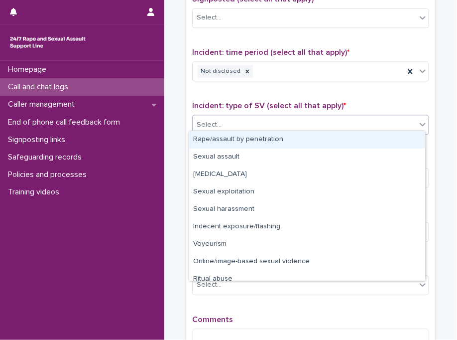
click at [251, 140] on div "Rape/assault by penetration" at bounding box center [307, 139] width 236 height 17
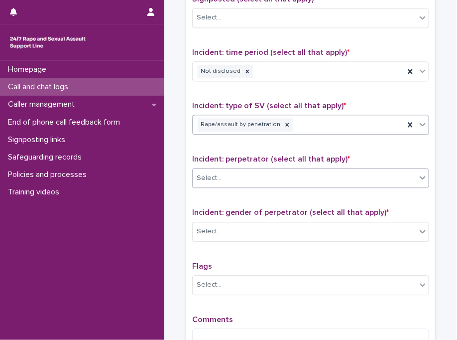
click at [242, 175] on div "Select..." at bounding box center [305, 178] width 224 height 16
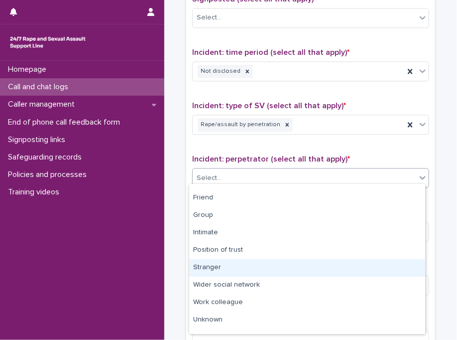
scroll to position [42, 0]
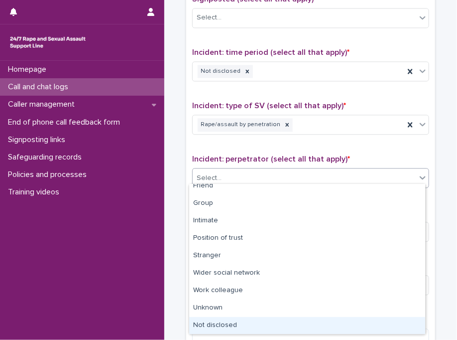
click at [356, 323] on div "Not disclosed" at bounding box center [307, 325] width 236 height 17
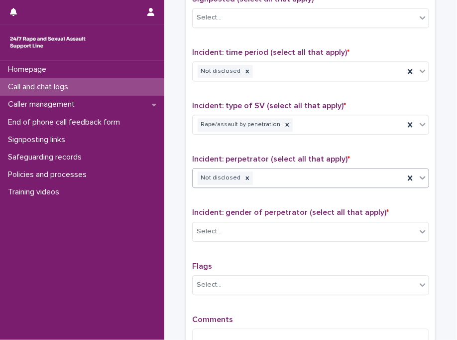
click at [240, 214] on div "Incident: gender of perpetrator (select all that apply) * Select..." at bounding box center [310, 228] width 237 height 41
click at [238, 232] on div "Select..." at bounding box center [305, 231] width 224 height 16
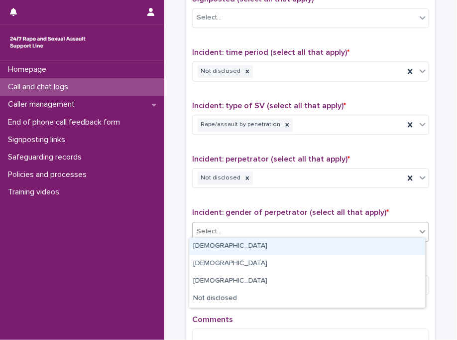
click at [234, 249] on div "[DEMOGRAPHIC_DATA]" at bounding box center [307, 246] width 236 height 17
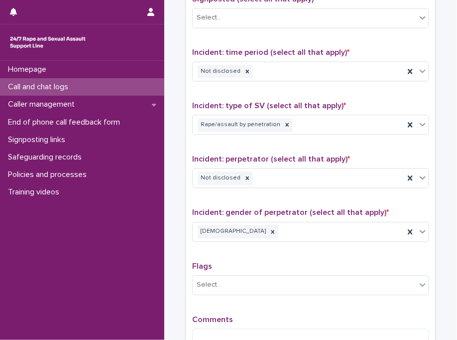
click at [234, 249] on div "Type of support received (select all that apply) Emotional support Information …" at bounding box center [310, 149] width 237 height 416
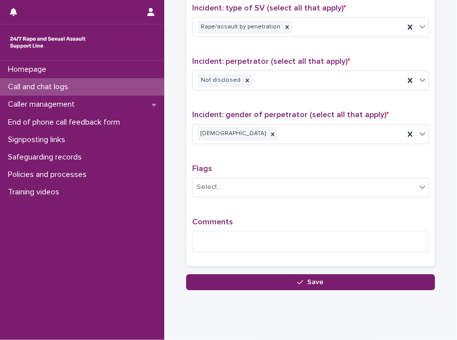
scroll to position [738, 0]
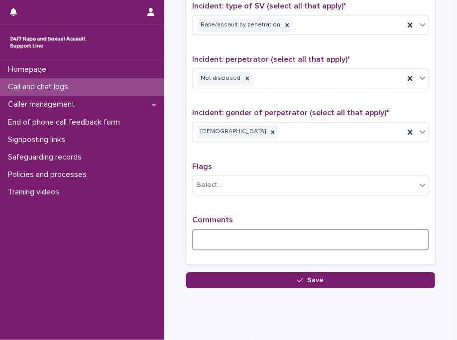
click at [262, 229] on textarea at bounding box center [310, 239] width 237 height 21
click at [244, 237] on textarea "**********" at bounding box center [310, 239] width 237 height 21
click at [320, 238] on textarea "**********" at bounding box center [310, 239] width 237 height 21
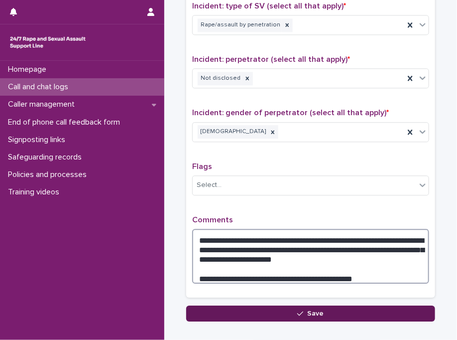
type textarea "**********"
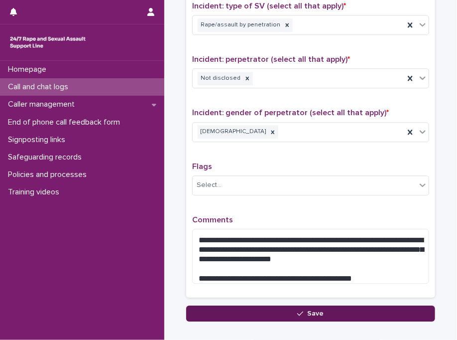
click at [279, 316] on button "Save" at bounding box center [310, 313] width 249 height 16
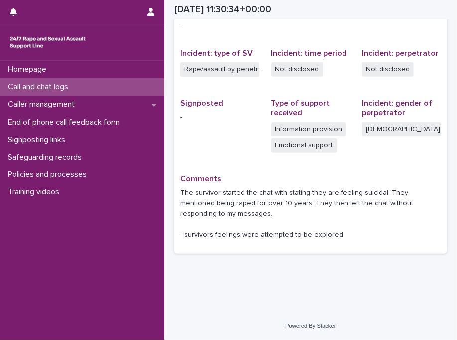
scroll to position [237, 0]
click at [117, 86] on div "Call and chat logs" at bounding box center [82, 86] width 164 height 17
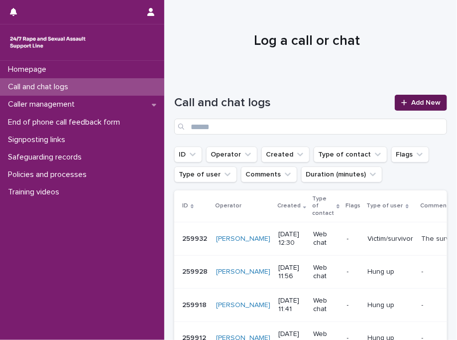
click at [406, 96] on link "Add New" at bounding box center [421, 103] width 52 height 16
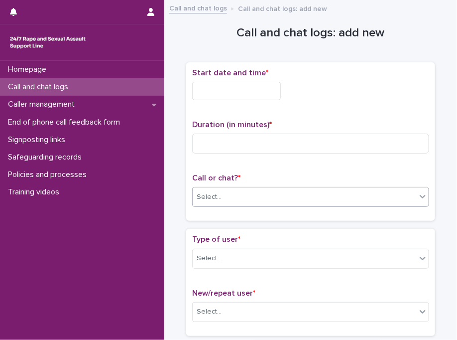
click at [254, 196] on div "Select..." at bounding box center [305, 197] width 224 height 16
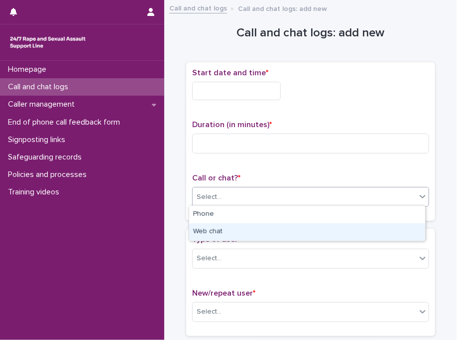
click at [242, 226] on div "Web chat" at bounding box center [307, 231] width 236 height 17
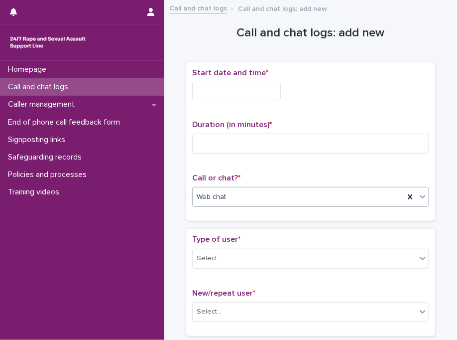
click at [213, 92] on input "text" at bounding box center [236, 91] width 89 height 18
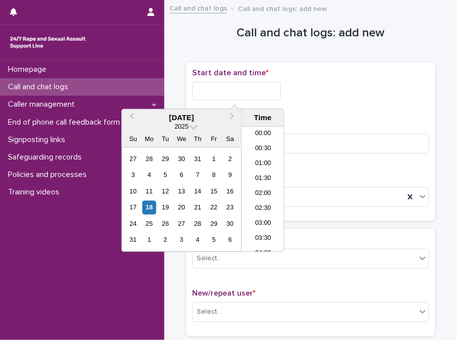
scroll to position [349, 0]
click at [260, 185] on li "13:30" at bounding box center [263, 189] width 42 height 15
click at [259, 98] on input "**********" at bounding box center [236, 91] width 89 height 18
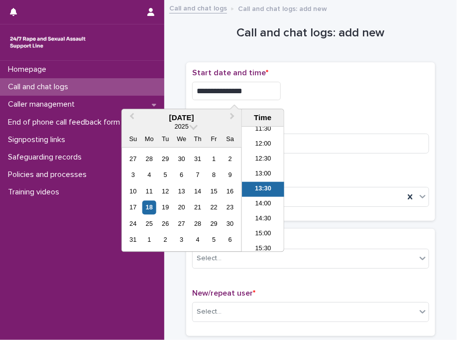
click at [259, 98] on input "**********" at bounding box center [236, 91] width 89 height 18
type input "**********"
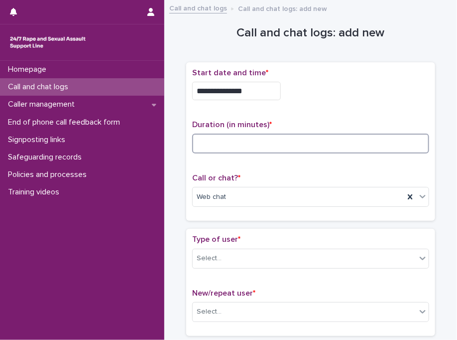
click at [329, 133] on input at bounding box center [310, 143] width 237 height 20
type input "*"
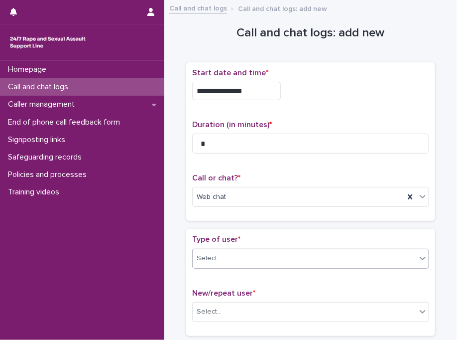
click at [239, 261] on div "Select..." at bounding box center [305, 258] width 224 height 16
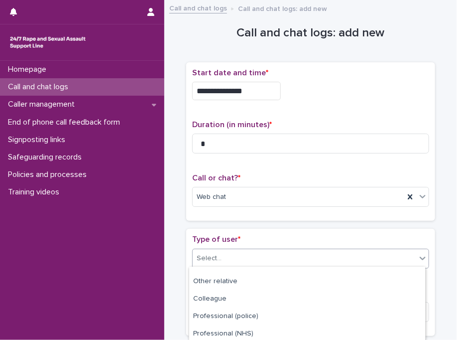
scroll to position [171, 0]
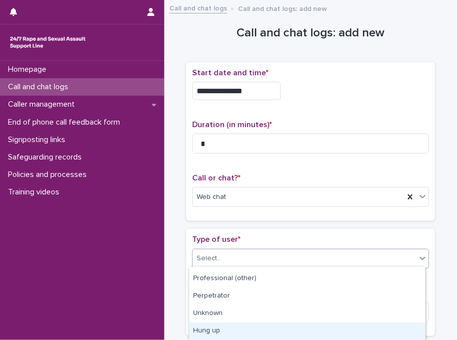
click at [317, 323] on div "Hung up" at bounding box center [307, 330] width 236 height 17
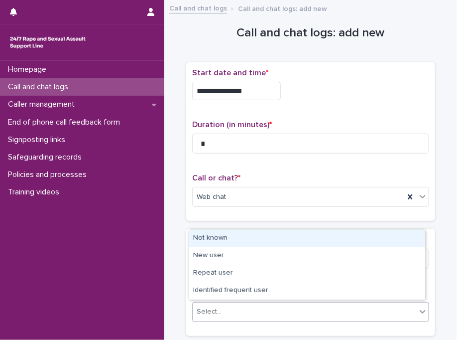
click at [279, 311] on div "Select..." at bounding box center [305, 311] width 224 height 16
click at [249, 234] on div "Not known" at bounding box center [307, 238] width 236 height 17
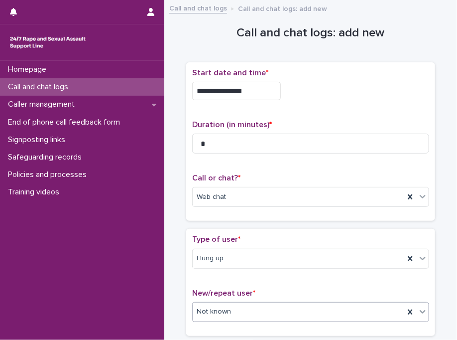
click at [249, 235] on p "Type of user *" at bounding box center [310, 239] width 237 height 9
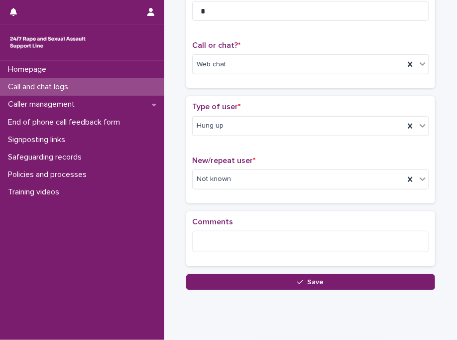
scroll to position [158, 0]
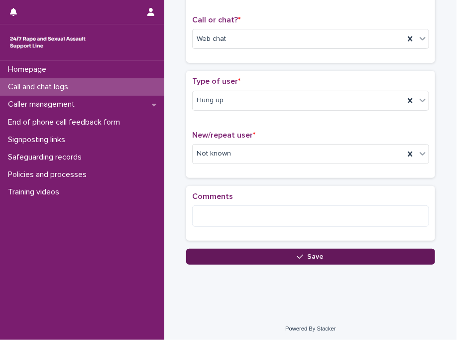
click at [224, 258] on button "Save" at bounding box center [310, 257] width 249 height 16
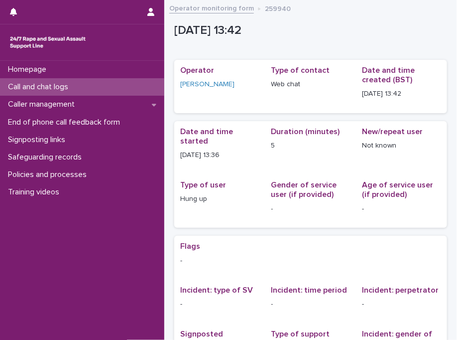
click at [71, 82] on div "Call and chat logs" at bounding box center [82, 86] width 164 height 17
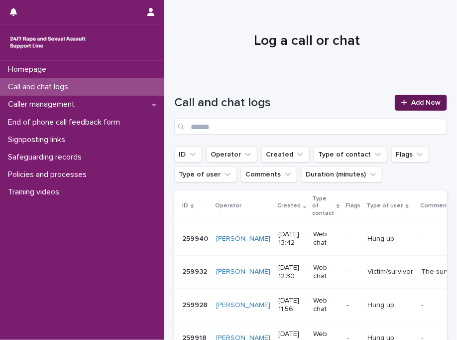
click at [424, 100] on span "Add New" at bounding box center [425, 102] width 29 height 7
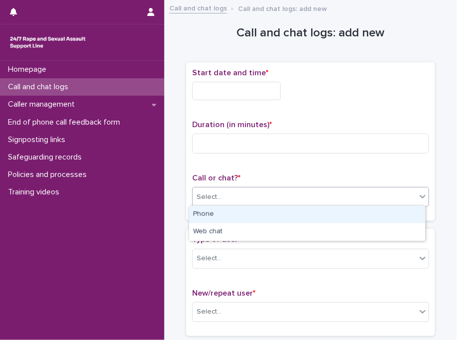
click at [256, 200] on div "Select..." at bounding box center [305, 197] width 224 height 16
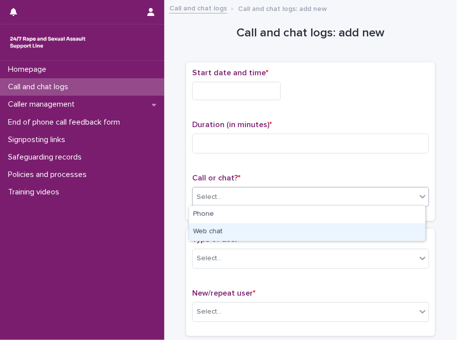
click at [233, 228] on div "Web chat" at bounding box center [307, 231] width 236 height 17
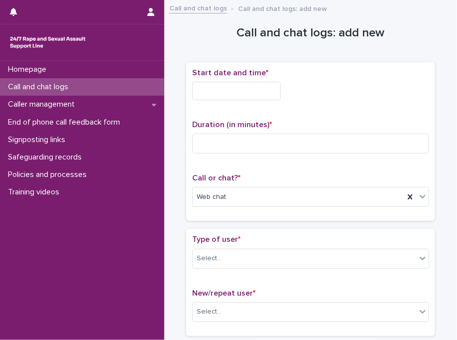
click at [263, 90] on input "text" at bounding box center [236, 91] width 89 height 18
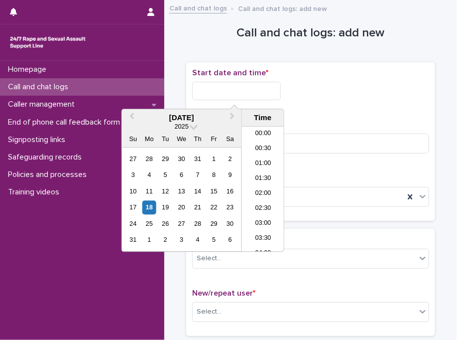
scroll to position [349, 0]
click at [269, 183] on li "13:30" at bounding box center [263, 189] width 42 height 15
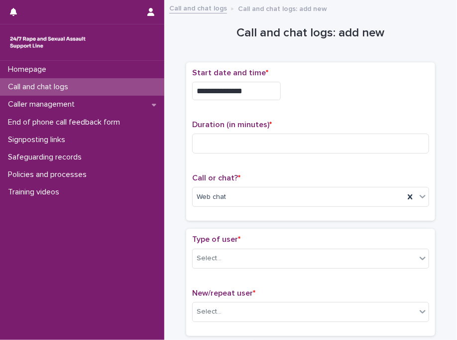
click at [255, 94] on input "**********" at bounding box center [236, 91] width 89 height 18
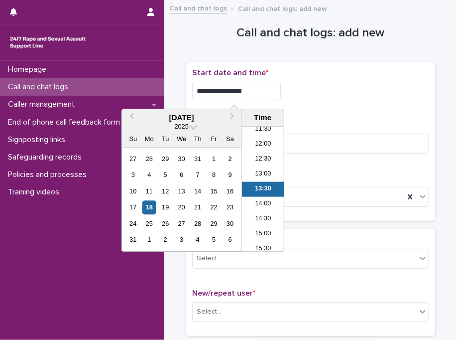
click at [255, 94] on input "**********" at bounding box center [236, 91] width 89 height 18
type input "**********"
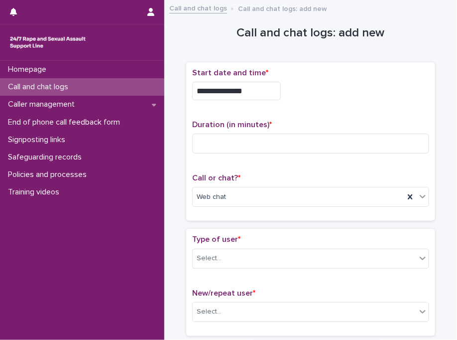
click at [347, 92] on div "**********" at bounding box center [310, 91] width 237 height 18
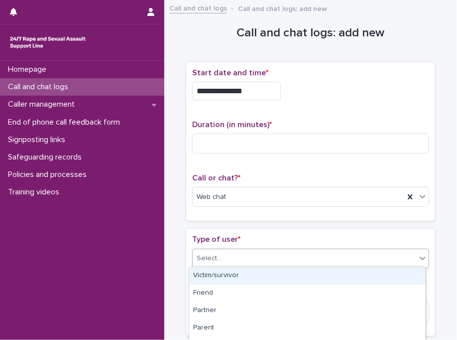
click at [228, 254] on div "Select..." at bounding box center [305, 258] width 224 height 16
click at [232, 276] on div "Victim/survivor" at bounding box center [307, 275] width 236 height 17
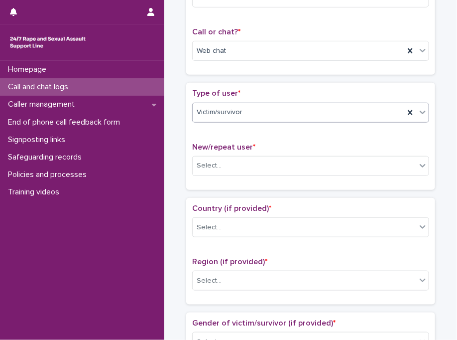
scroll to position [205, 0]
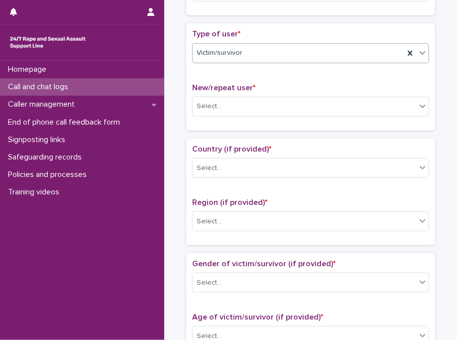
click at [201, 92] on div "New/repeat user * Select..." at bounding box center [310, 103] width 237 height 41
click at [202, 103] on div "Select..." at bounding box center [209, 106] width 25 height 10
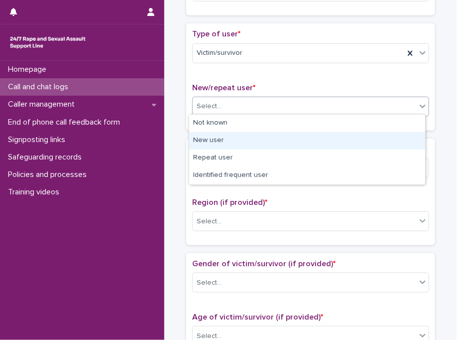
click at [208, 140] on div "New user" at bounding box center [307, 140] width 236 height 17
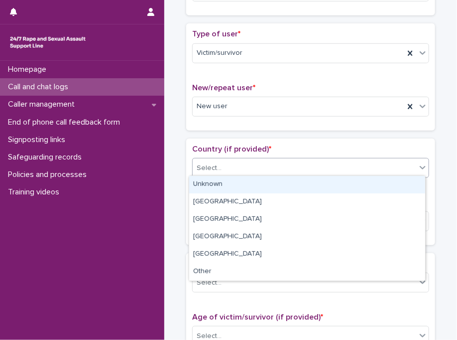
click at [211, 163] on div "Select..." at bounding box center [209, 168] width 25 height 10
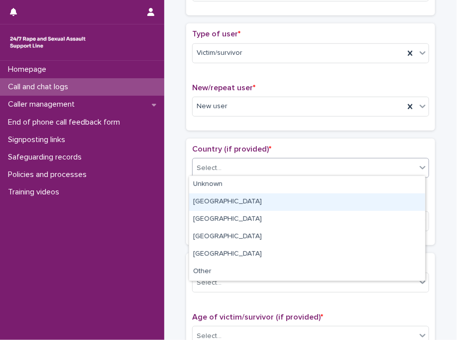
click at [221, 200] on div "[GEOGRAPHIC_DATA]" at bounding box center [307, 201] width 236 height 17
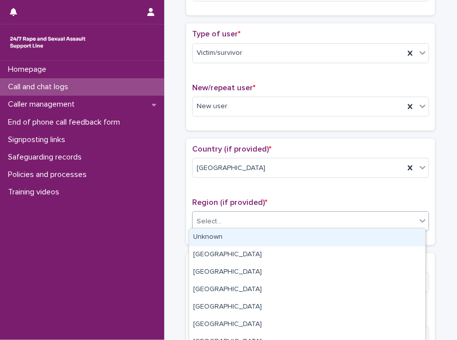
click at [219, 222] on div "Select..." at bounding box center [305, 221] width 224 height 16
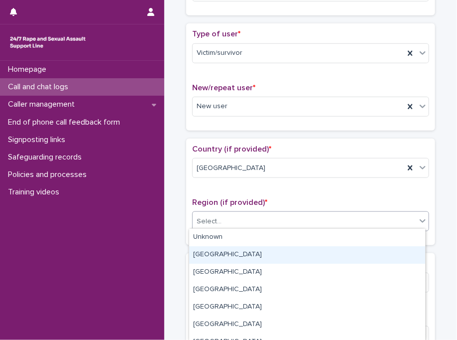
click at [221, 251] on div "[GEOGRAPHIC_DATA]" at bounding box center [307, 254] width 236 height 17
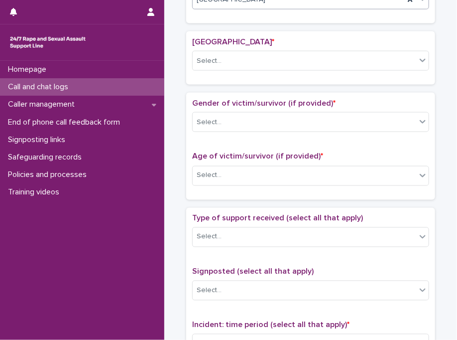
scroll to position [440, 0]
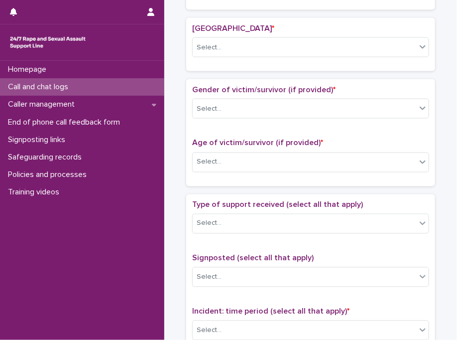
click at [204, 117] on div "Gender of victim/survivor (if provided) * Select..." at bounding box center [310, 105] width 237 height 41
click at [220, 107] on div "Select..." at bounding box center [305, 109] width 224 height 16
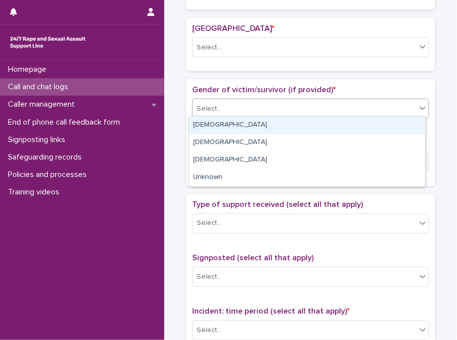
click at [219, 126] on div "[DEMOGRAPHIC_DATA]" at bounding box center [307, 125] width 236 height 17
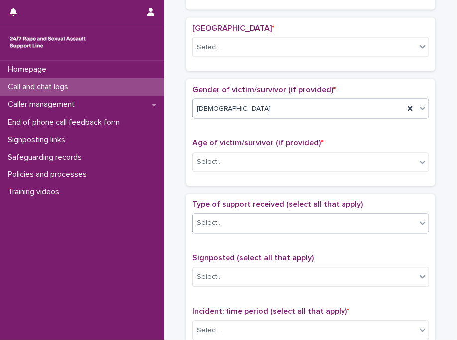
click at [227, 215] on div "Select..." at bounding box center [305, 223] width 224 height 16
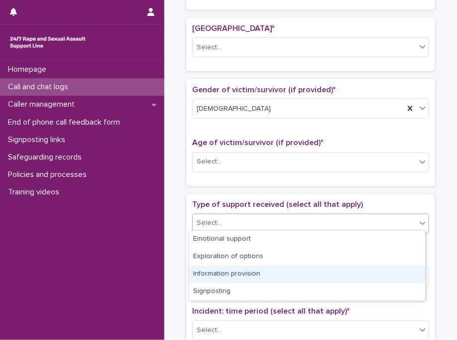
click at [242, 268] on div "Information provision" at bounding box center [307, 273] width 236 height 17
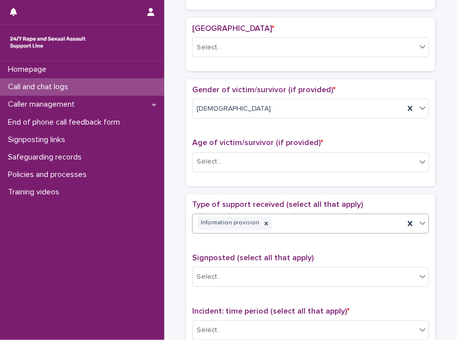
click at [302, 215] on div "Information provision" at bounding box center [299, 223] width 212 height 17
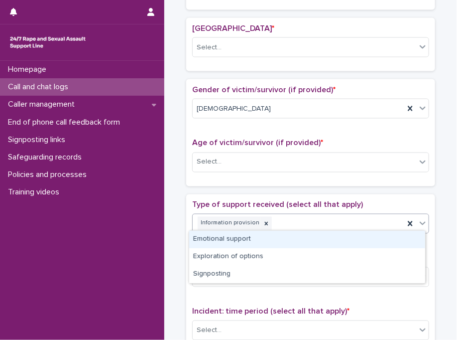
click at [293, 232] on div "Emotional support" at bounding box center [307, 239] width 236 height 17
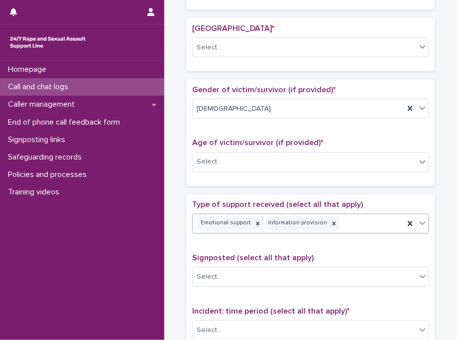
click at [361, 224] on div "Emotional support Information provision" at bounding box center [299, 223] width 212 height 17
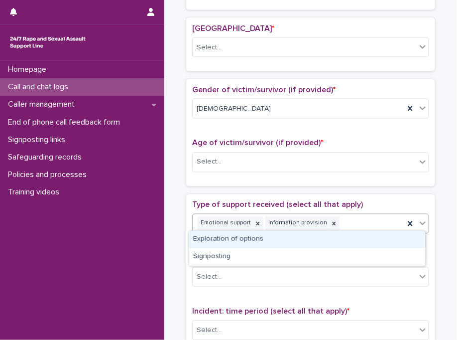
click at [349, 242] on div "Exploration of options" at bounding box center [307, 239] width 236 height 17
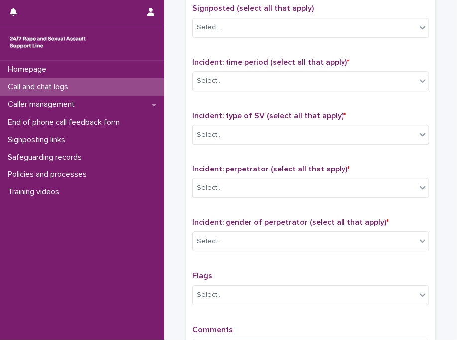
scroll to position [730, 0]
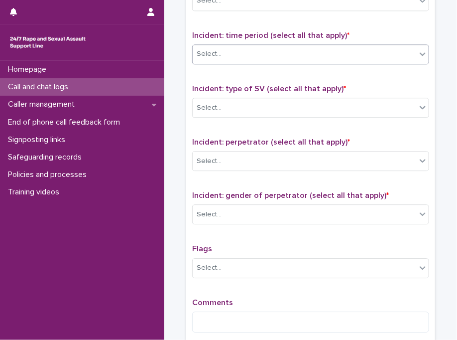
click at [247, 60] on div "Incident: time period (select all that apply) * Select..." at bounding box center [310, 51] width 237 height 41
click at [236, 48] on div "Select..." at bounding box center [305, 54] width 224 height 16
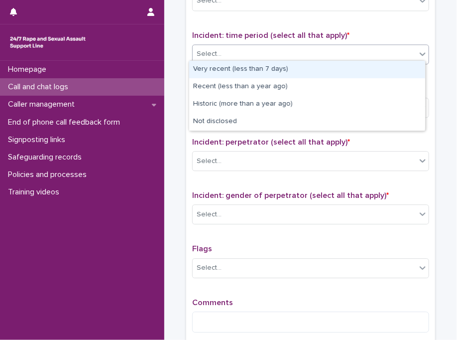
click at [238, 70] on div "Very recent (less than 7 days)" at bounding box center [307, 69] width 236 height 17
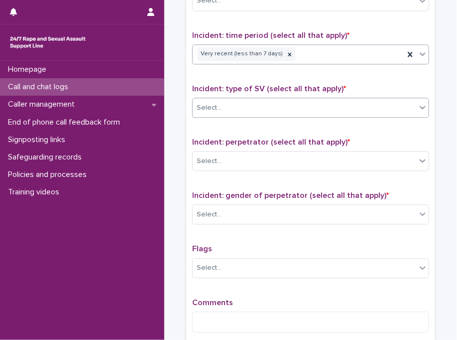
click at [237, 103] on div "Select..." at bounding box center [305, 108] width 224 height 16
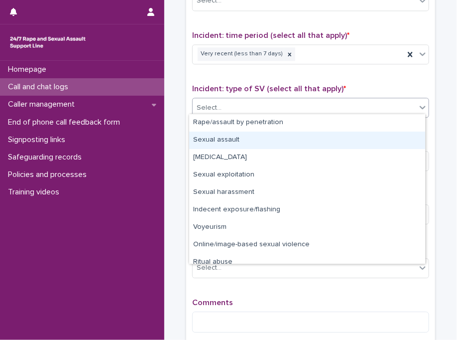
click at [236, 135] on div "Sexual assault" at bounding box center [307, 140] width 236 height 17
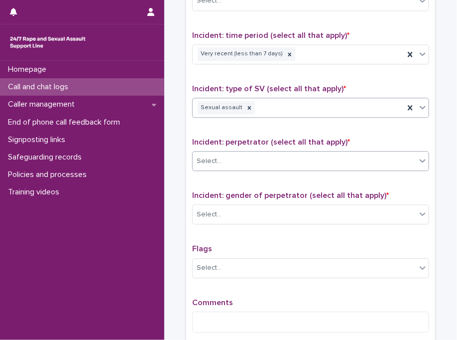
click at [232, 163] on div "Select..." at bounding box center [305, 161] width 224 height 16
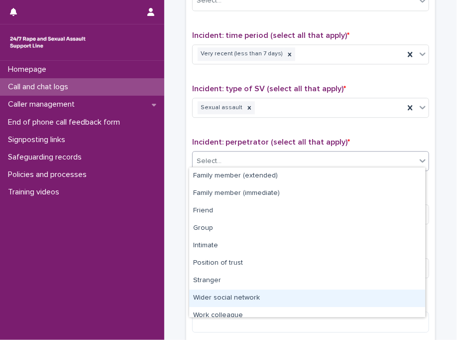
click at [238, 297] on div "Wider social network" at bounding box center [307, 297] width 236 height 17
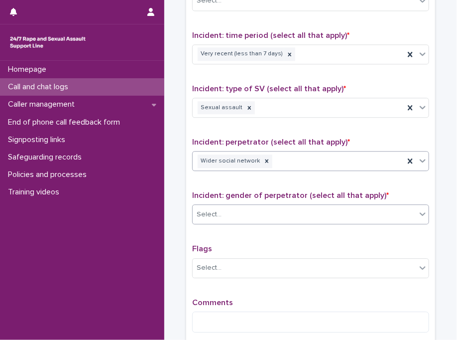
click at [225, 206] on div "Select..." at bounding box center [305, 214] width 224 height 16
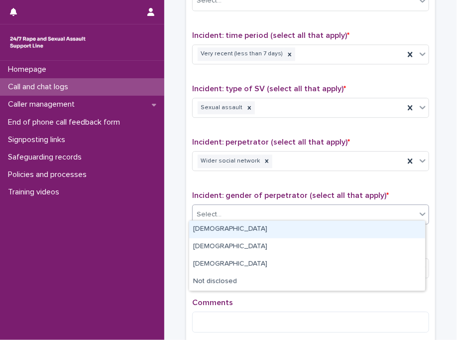
click at [226, 229] on div "[DEMOGRAPHIC_DATA]" at bounding box center [307, 229] width 236 height 17
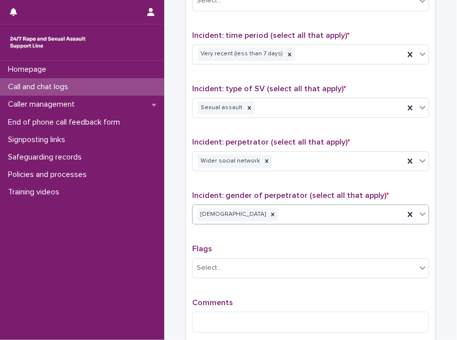
click at [226, 229] on div "Type of support received (select all that apply) Emotional support Exploration …" at bounding box center [310, 125] width 237 height 430
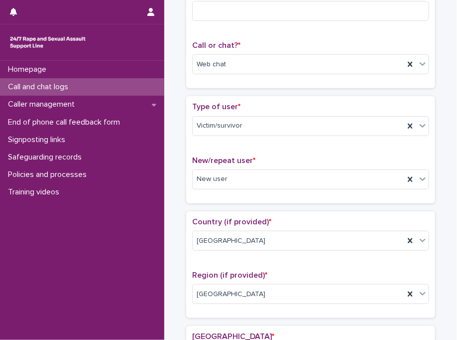
scroll to position [0, 0]
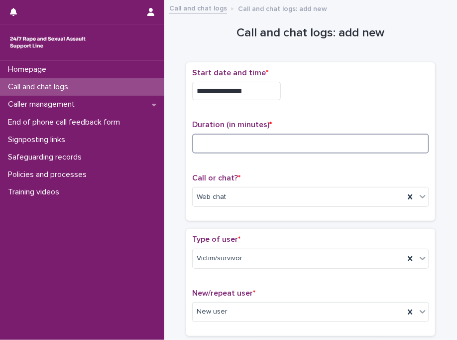
click at [269, 137] on input at bounding box center [310, 143] width 237 height 20
type input "**"
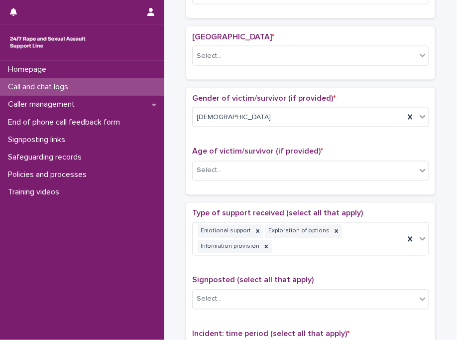
scroll to position [438, 0]
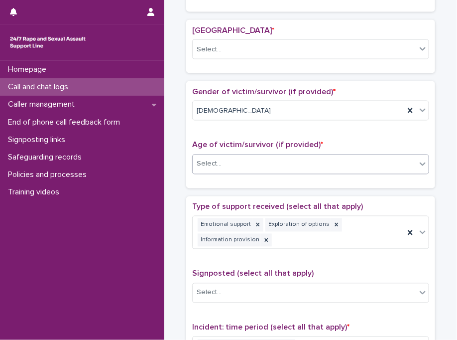
click at [207, 162] on div "Select..." at bounding box center [209, 164] width 25 height 10
click at [227, 157] on div "Select..." at bounding box center [305, 164] width 224 height 16
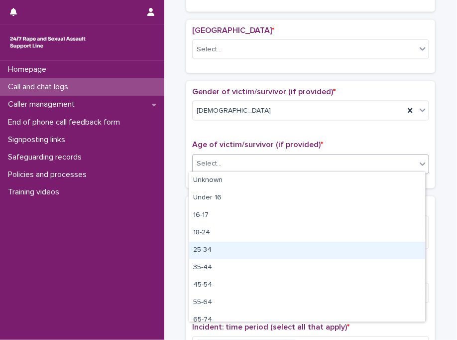
click at [216, 249] on div "25-34" at bounding box center [307, 250] width 236 height 17
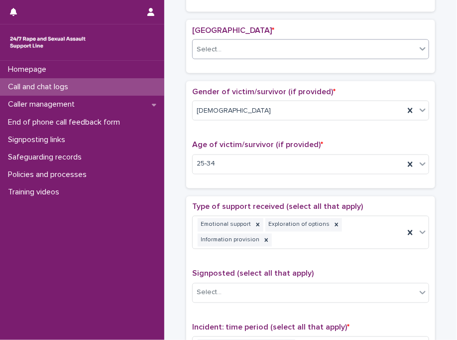
drag, startPoint x: 235, startPoint y: 59, endPoint x: 260, endPoint y: 44, distance: 29.7
click at [260, 44] on div "London borough * Select..." at bounding box center [310, 46] width 237 height 41
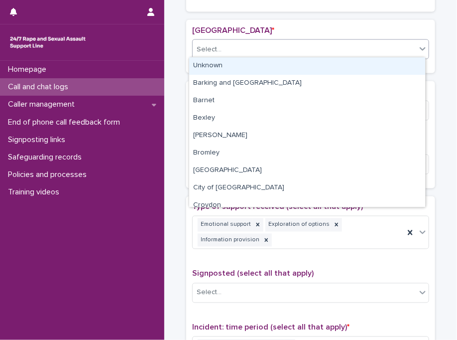
click at [260, 44] on div "Select..." at bounding box center [305, 49] width 224 height 16
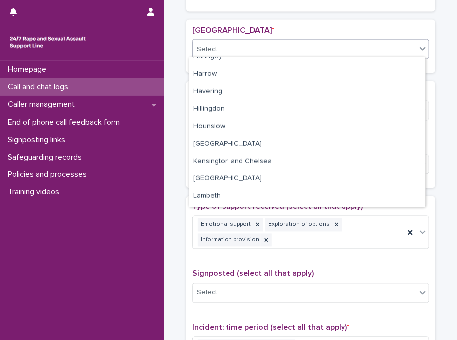
scroll to position [261, 0]
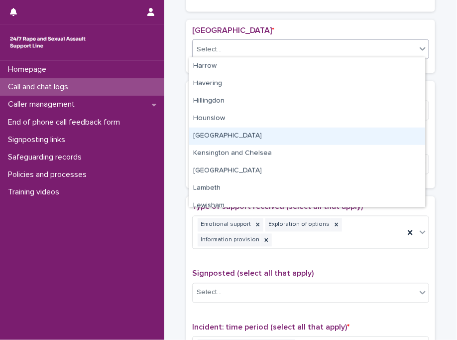
click at [273, 136] on div "[GEOGRAPHIC_DATA]" at bounding box center [307, 136] width 236 height 17
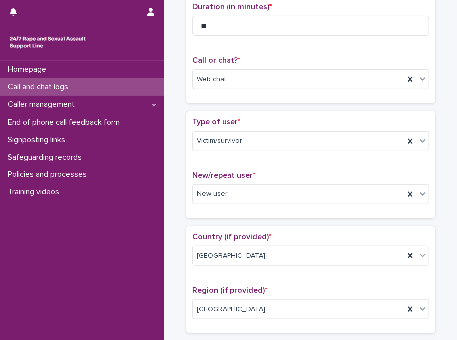
scroll to position [0, 0]
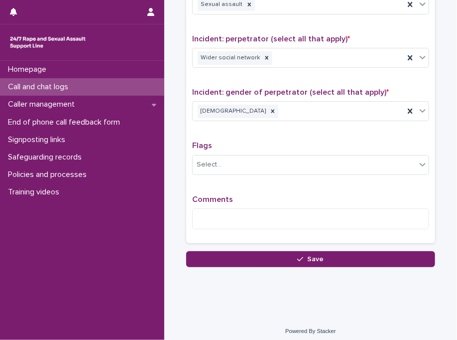
scroll to position [834, 0]
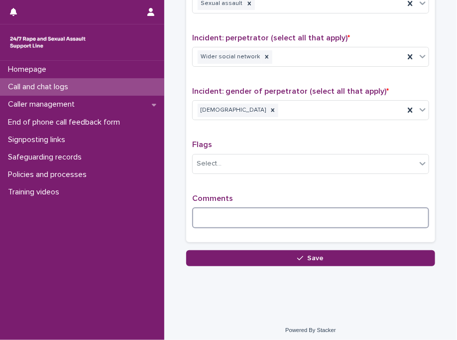
click at [255, 212] on textarea at bounding box center [310, 217] width 237 height 21
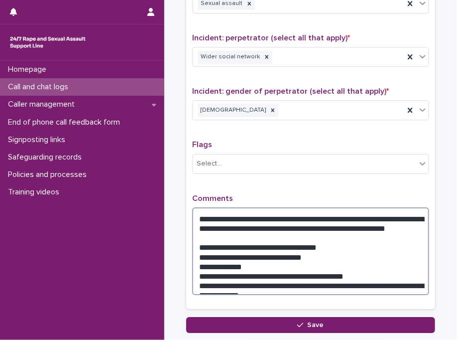
type textarea "**********"
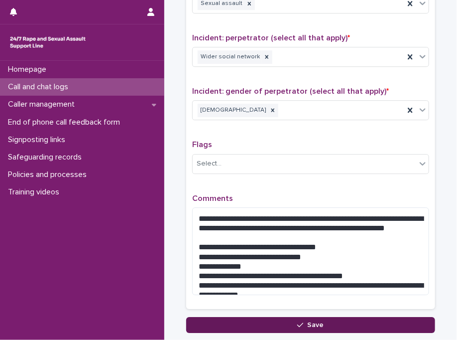
click at [308, 321] on span "Save" at bounding box center [316, 324] width 16 height 7
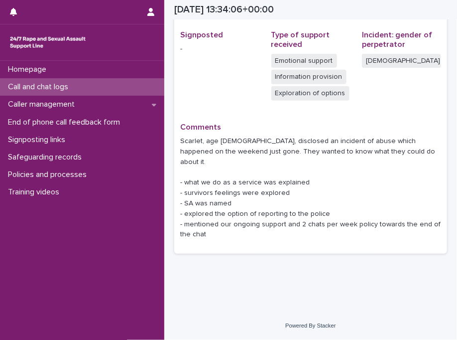
scroll to position [294, 0]
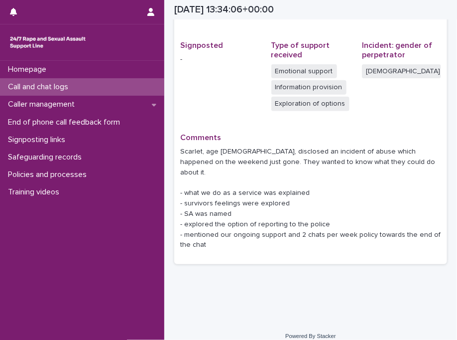
click at [129, 84] on div "Call and chat logs" at bounding box center [82, 86] width 164 height 17
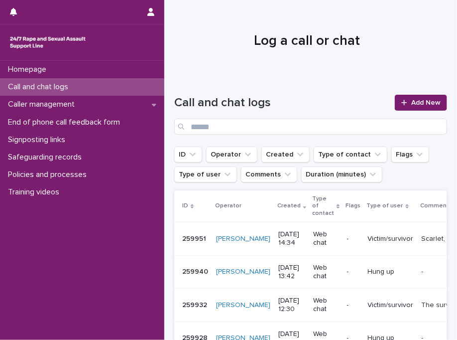
click at [215, 41] on h1 "Log a call or chat" at bounding box center [306, 41] width 265 height 17
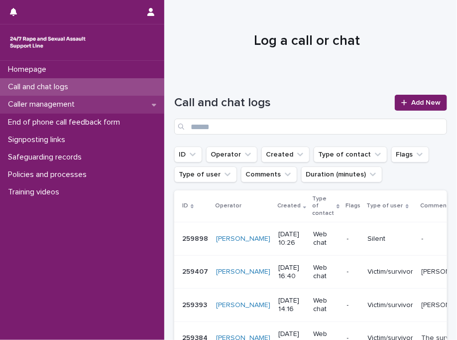
click at [116, 102] on div "Caller management" at bounding box center [82, 104] width 164 height 17
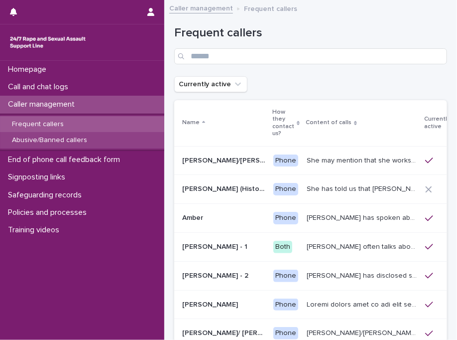
click at [70, 140] on p "Abusive/Banned callers" at bounding box center [49, 140] width 91 height 8
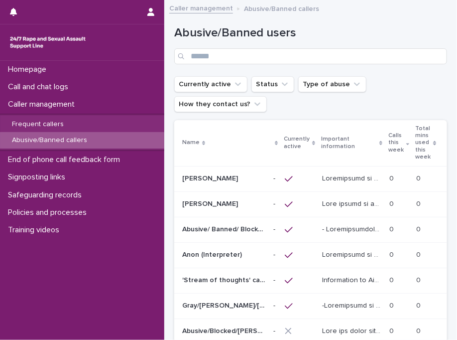
click at [108, 115] on div "Frequent callers Abusive/Banned callers" at bounding box center [82, 133] width 164 height 38
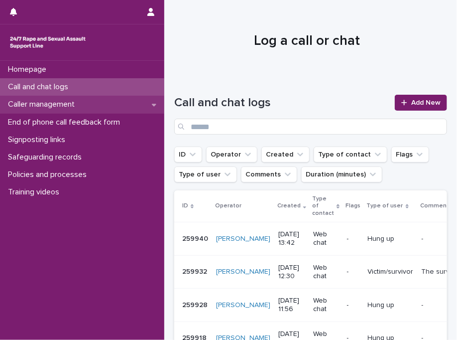
click at [80, 103] on p "Caller management" at bounding box center [43, 104] width 79 height 9
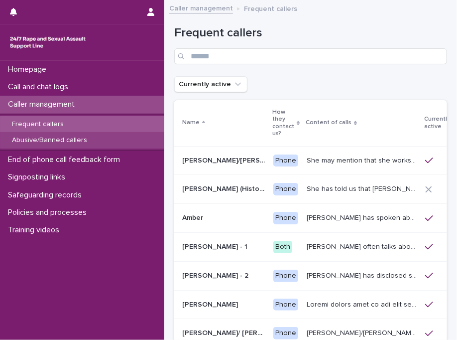
click at [133, 136] on div "Abusive/Banned callers" at bounding box center [82, 140] width 164 height 16
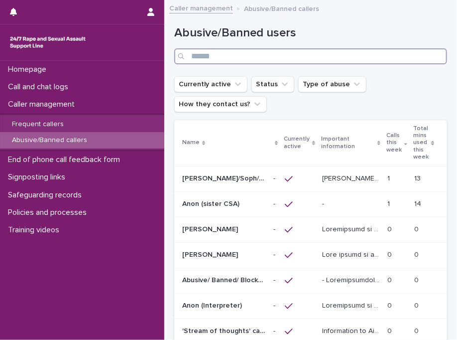
click at [242, 57] on input "Search" at bounding box center [310, 56] width 273 height 16
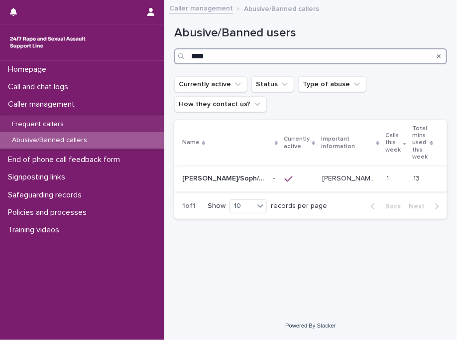
type input "****"
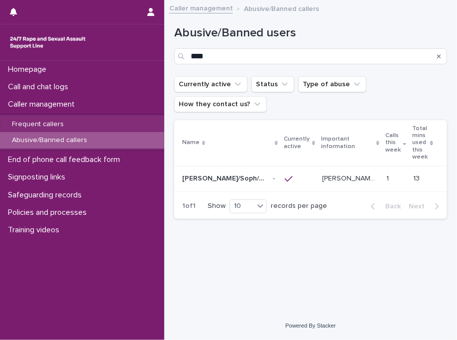
click at [234, 176] on p "Alice/Soph/Alexis/Danni/Scarlet/Katy - Banned/Webchatter" at bounding box center [224, 177] width 85 height 10
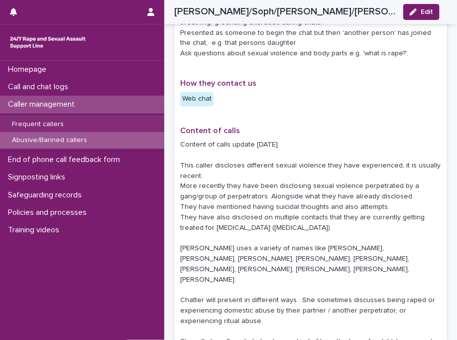
scroll to position [486, 0]
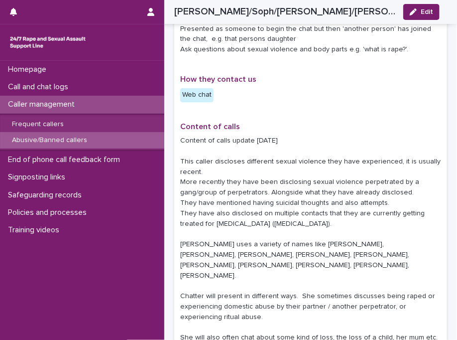
click at [333, 148] on p "Content of calls update 10/05/25 This caller discloses different sexual violenc…" at bounding box center [310, 239] width 261 height 207
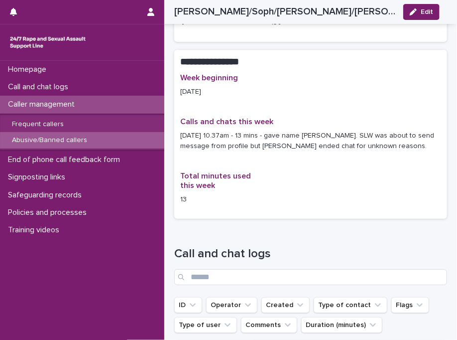
scroll to position [1104, 0]
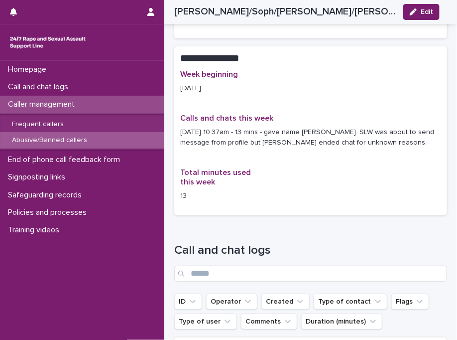
click at [62, 101] on p "Caller management" at bounding box center [43, 104] width 79 height 9
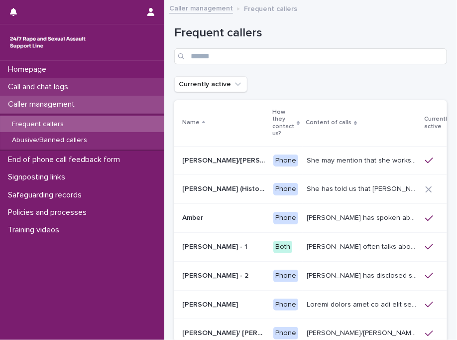
click at [48, 90] on p "Call and chat logs" at bounding box center [40, 86] width 72 height 9
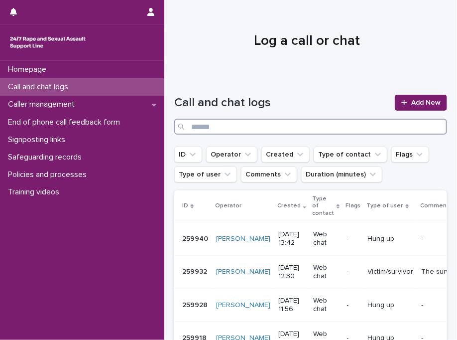
click at [263, 133] on input "Search" at bounding box center [310, 127] width 273 height 16
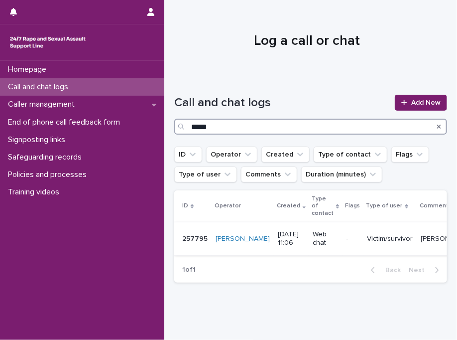
type input "*****"
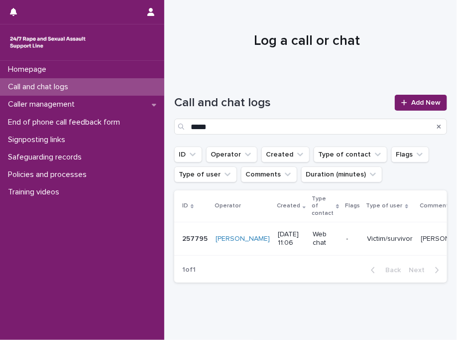
click at [421, 243] on p "Nia disclosed that she was raped by an exs friend at a party around 1.5 years a…" at bounding box center [449, 238] width 56 height 10
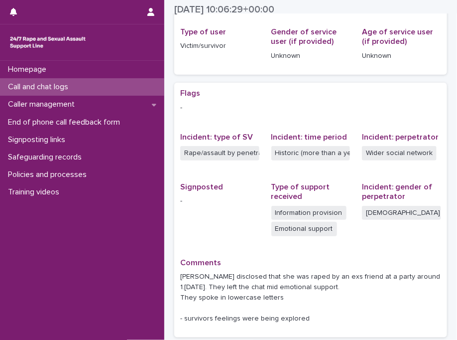
scroll to position [159, 0]
